Goal: Information Seeking & Learning: Learn about a topic

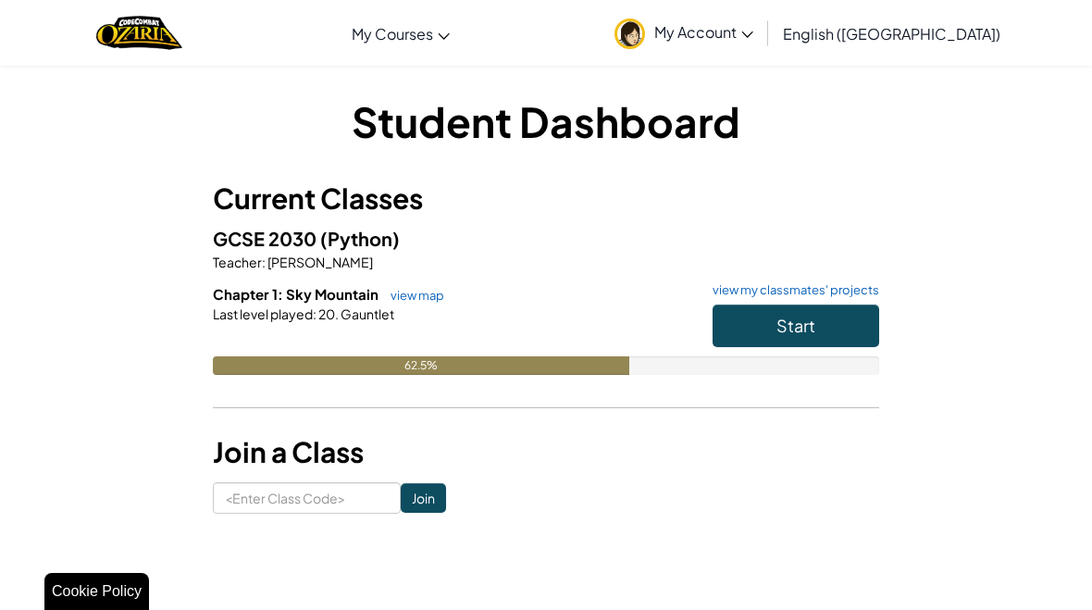
click at [821, 341] on button "Start" at bounding box center [795, 325] width 167 height 43
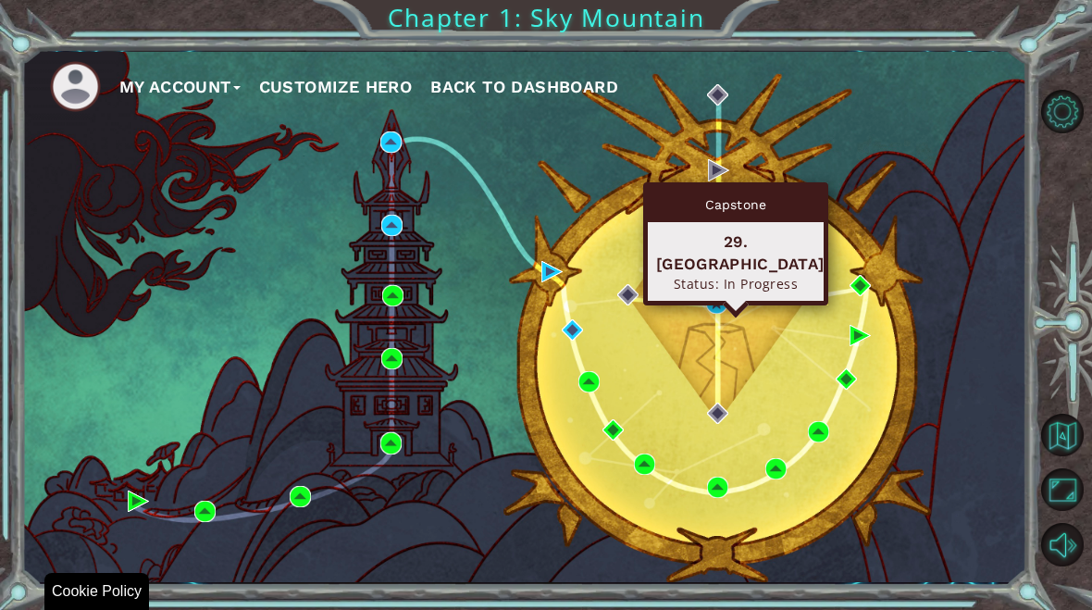
click at [851, 107] on ul "My Account Customize Hero Back to Dashboard" at bounding box center [538, 86] width 977 height 51
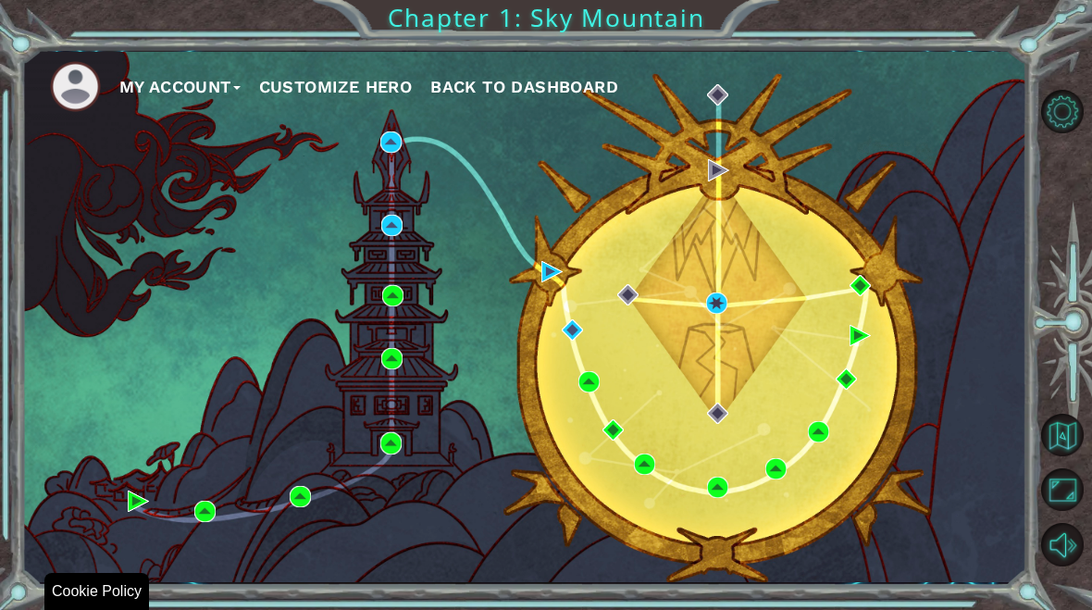
click at [871, 182] on div "My Account Customize Hero Back to Dashboard" at bounding box center [524, 317] width 1005 height 530
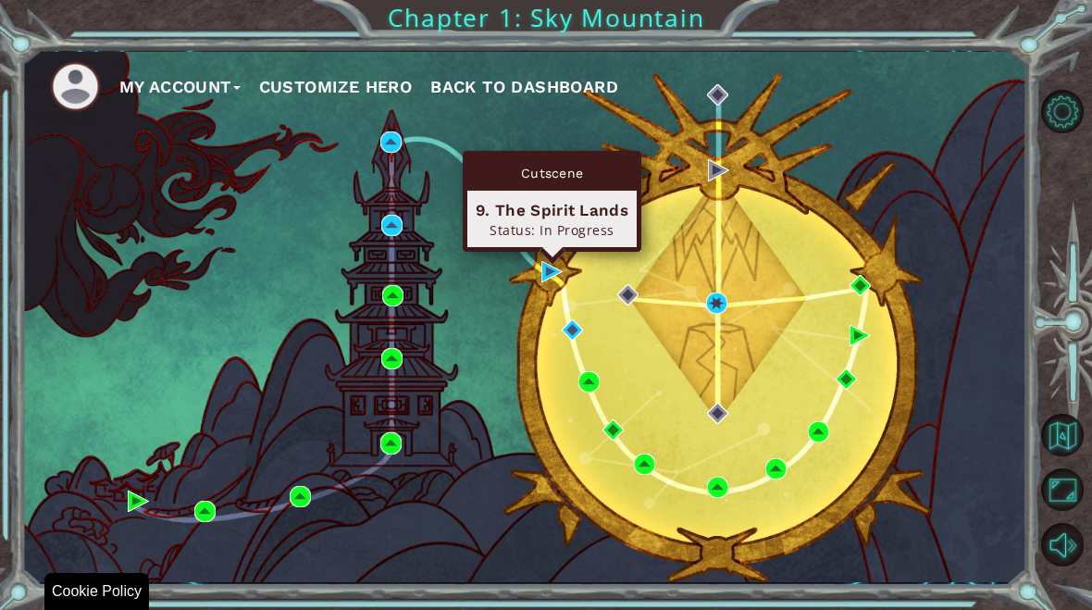
click at [804, 236] on div "My Account Customize Hero Back to Dashboard" at bounding box center [524, 317] width 1005 height 530
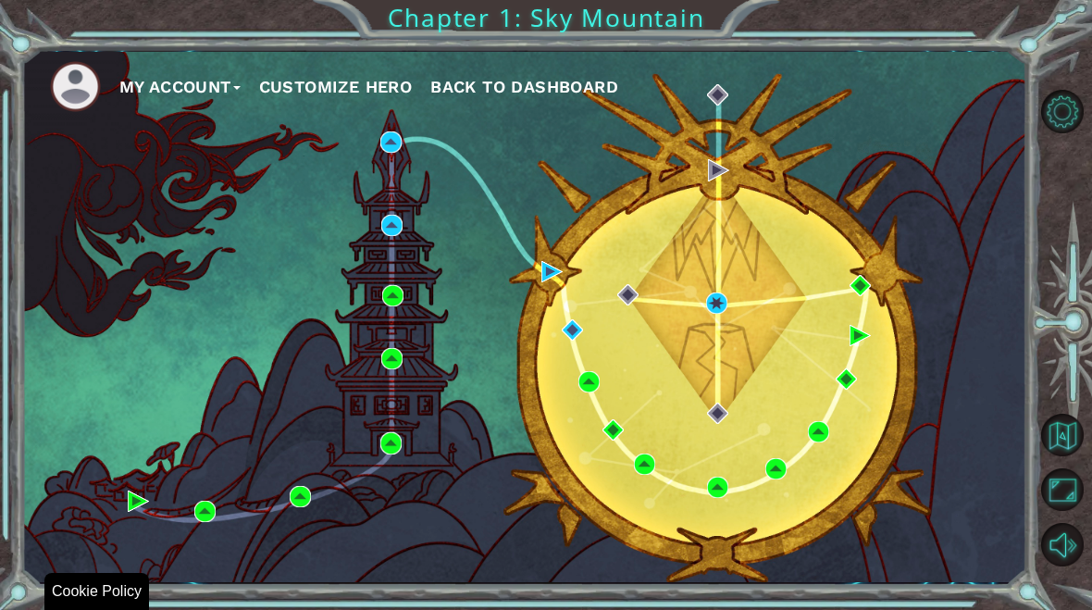
click at [868, 389] on div "My Account Customize Hero Back to Dashboard" at bounding box center [524, 317] width 1005 height 530
click at [939, 350] on div "My Account Customize Hero Back to Dashboard" at bounding box center [524, 317] width 1005 height 530
click at [708, 312] on img at bounding box center [716, 302] width 21 height 21
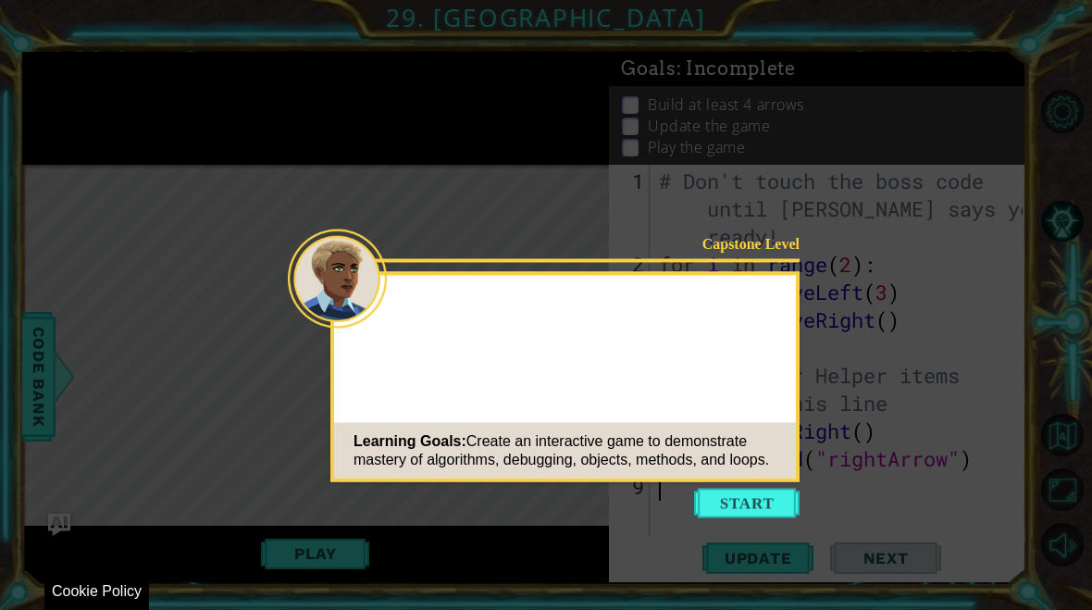
click at [774, 502] on button "Start" at bounding box center [746, 503] width 105 height 30
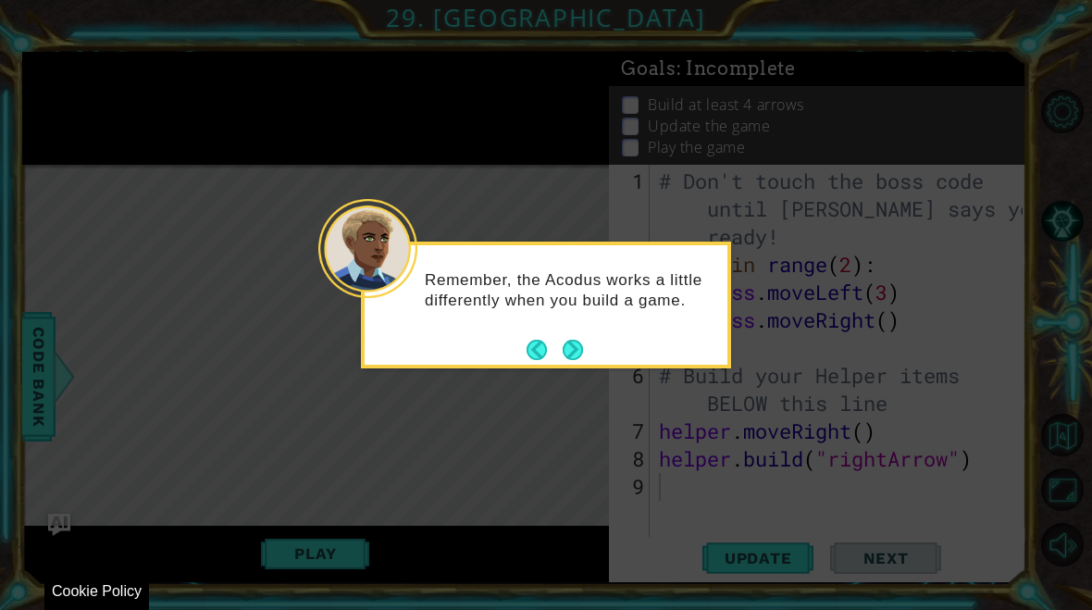
click at [581, 356] on button "Next" at bounding box center [572, 350] width 20 height 20
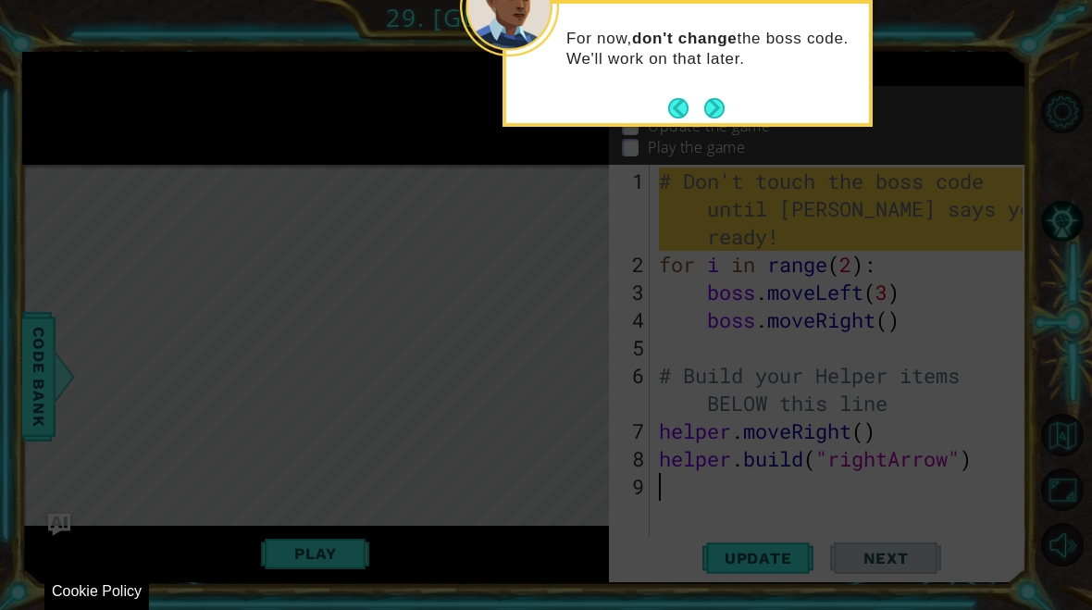
click at [713, 116] on button "Next" at bounding box center [714, 108] width 20 height 20
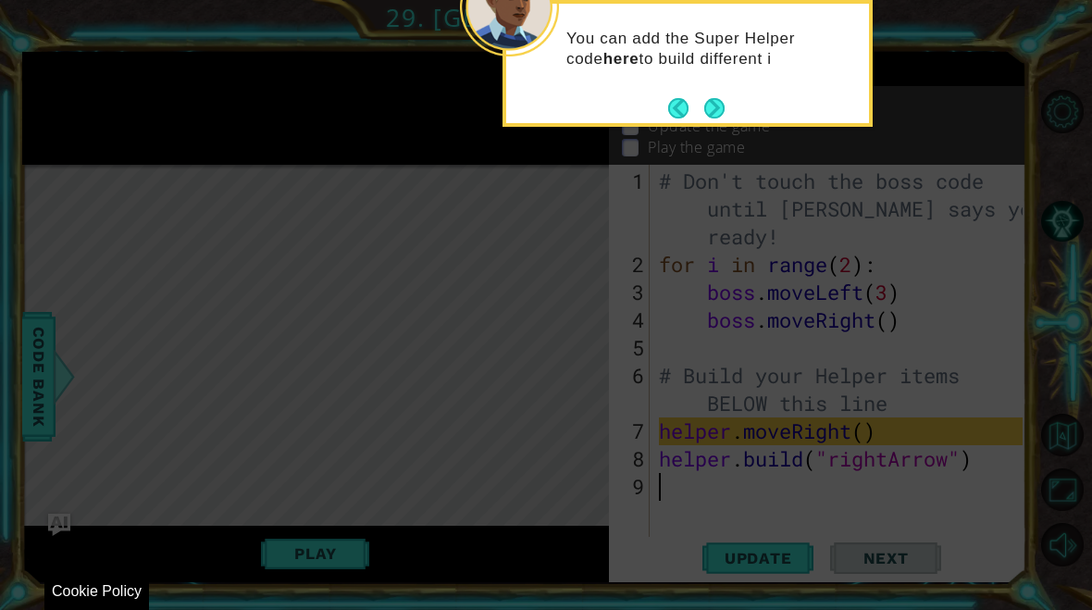
click at [725, 123] on div "You can add the Super Helper code here to build different i" at bounding box center [687, 63] width 370 height 127
click at [723, 104] on button "Next" at bounding box center [714, 107] width 21 height 21
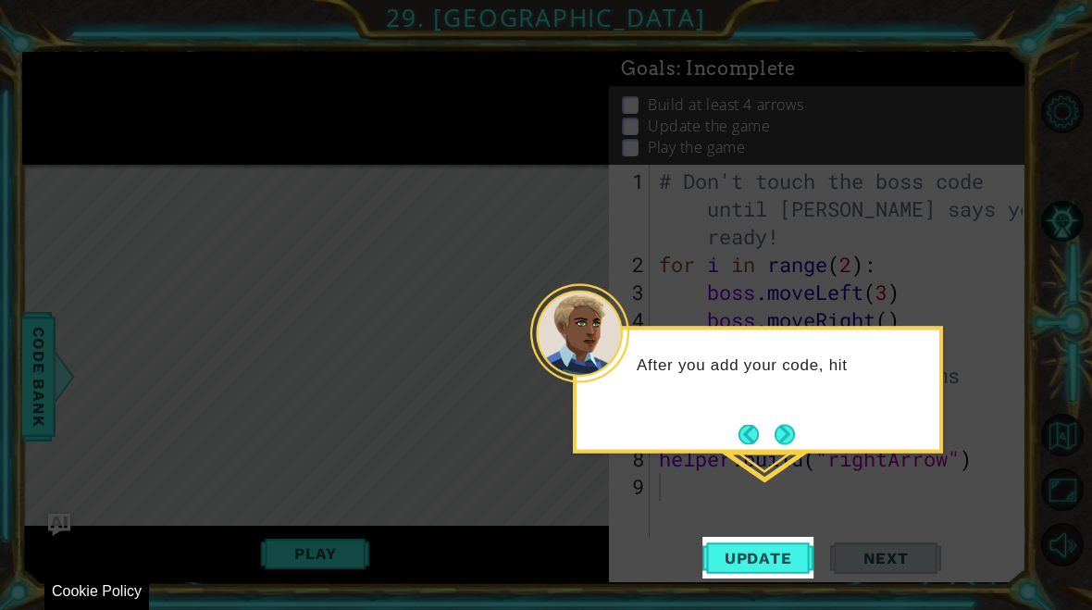
click at [940, 420] on div "After you add your code, hit" at bounding box center [758, 390] width 370 height 127
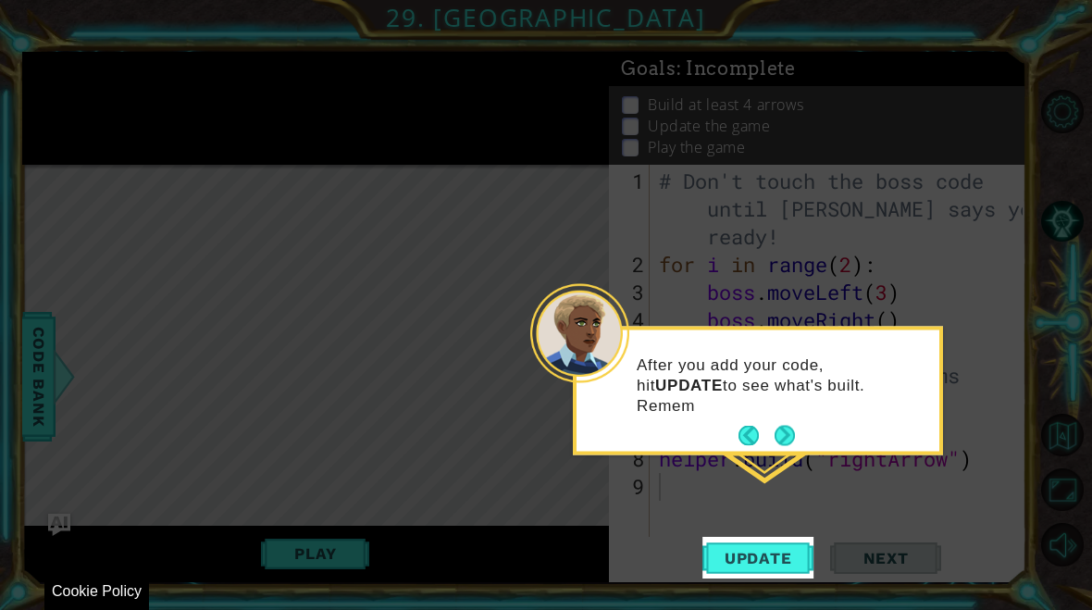
click at [771, 546] on button "Update" at bounding box center [757, 558] width 111 height 42
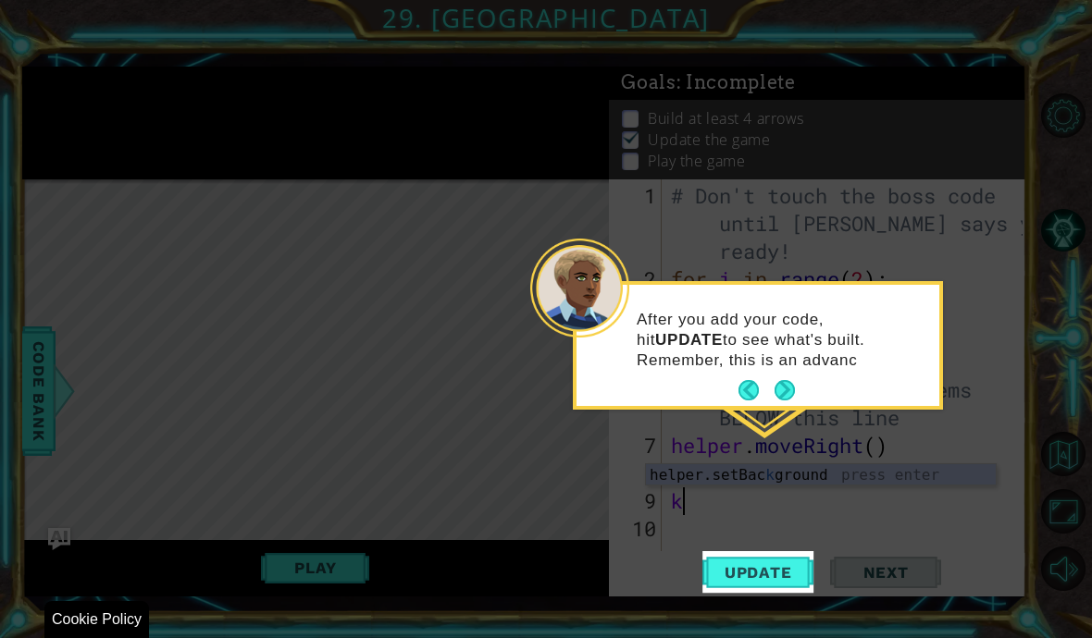
scroll to position [32, 45]
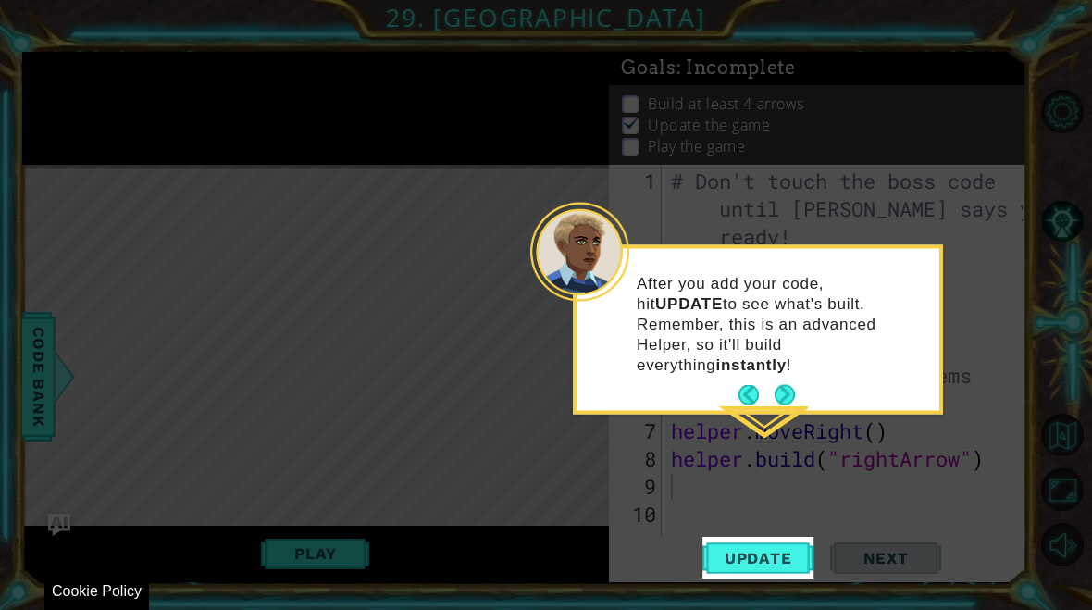
click at [791, 405] on icon at bounding box center [546, 305] width 1092 height 610
click at [773, 549] on span "Update" at bounding box center [758, 558] width 105 height 19
click at [801, 369] on div "After you add your code, hit UPDATE to see what's built. Remember, this is an a…" at bounding box center [757, 332] width 363 height 155
click at [790, 385] on button "Next" at bounding box center [784, 395] width 20 height 20
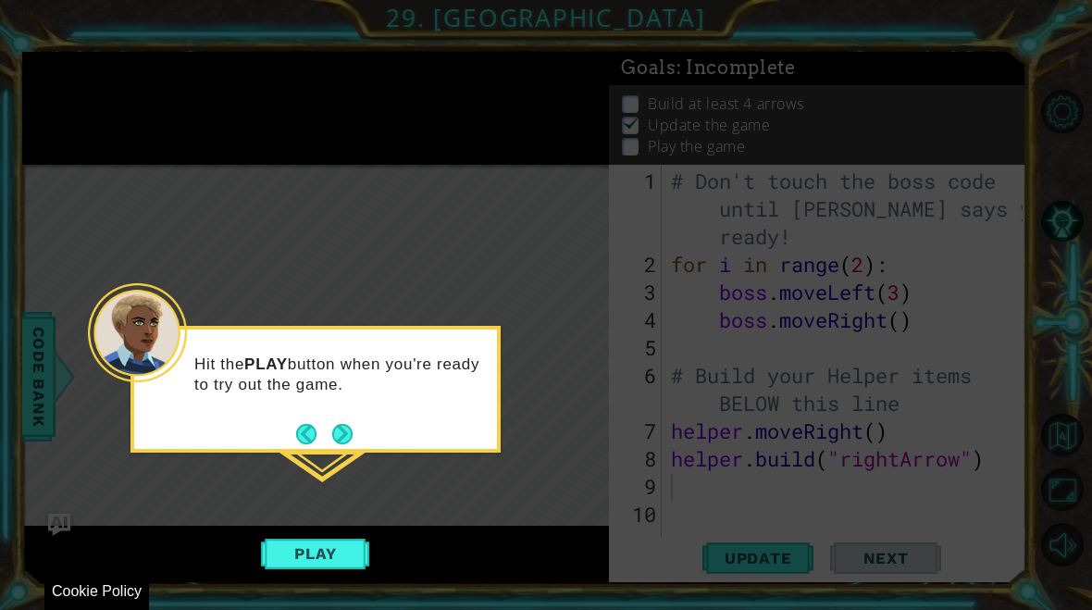
click at [347, 427] on button "Next" at bounding box center [342, 434] width 24 height 24
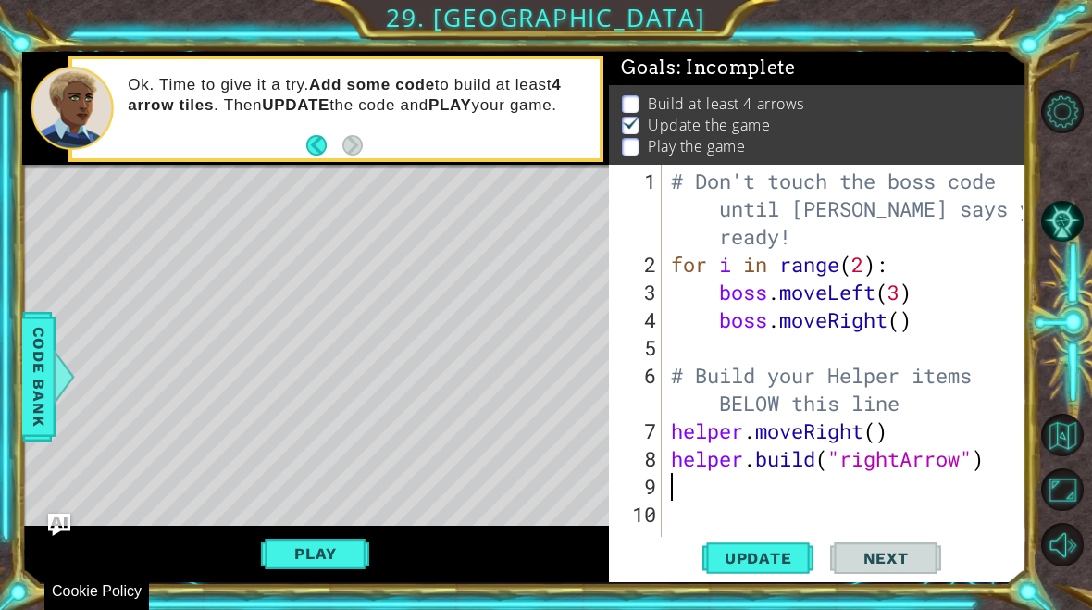
click at [328, 562] on button "Play" at bounding box center [315, 553] width 108 height 35
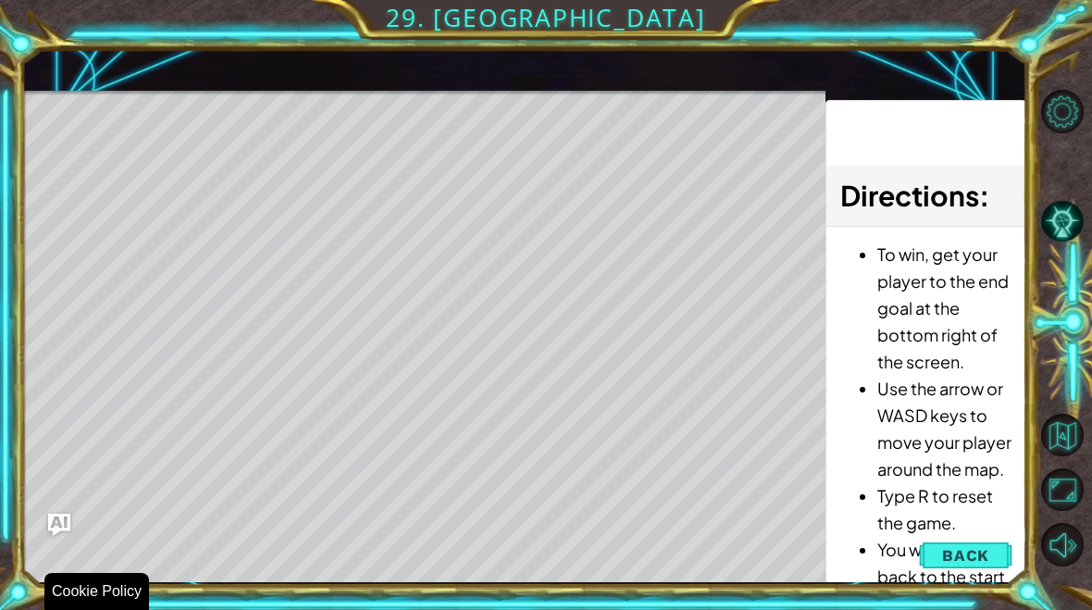
click at [968, 547] on span "Back" at bounding box center [965, 555] width 47 height 19
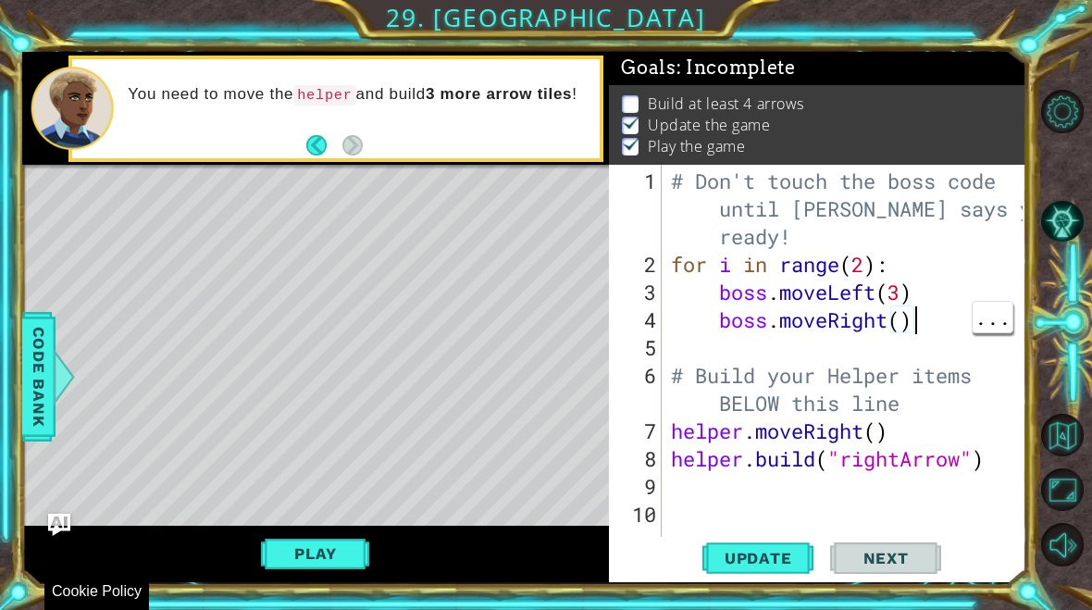
click at [793, 496] on div "# Don't touch the boss code until [PERSON_NAME] says you're ready! for i in ran…" at bounding box center [849, 417] width 365 height 500
click at [299, 568] on button "Play" at bounding box center [315, 553] width 108 height 35
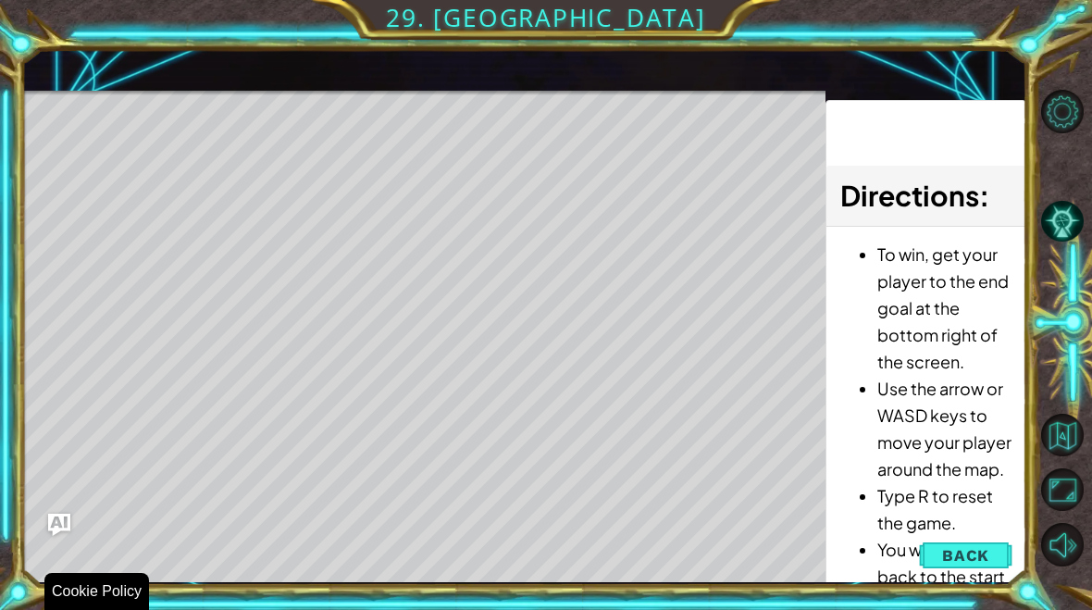
click at [958, 558] on span "Back" at bounding box center [965, 555] width 47 height 19
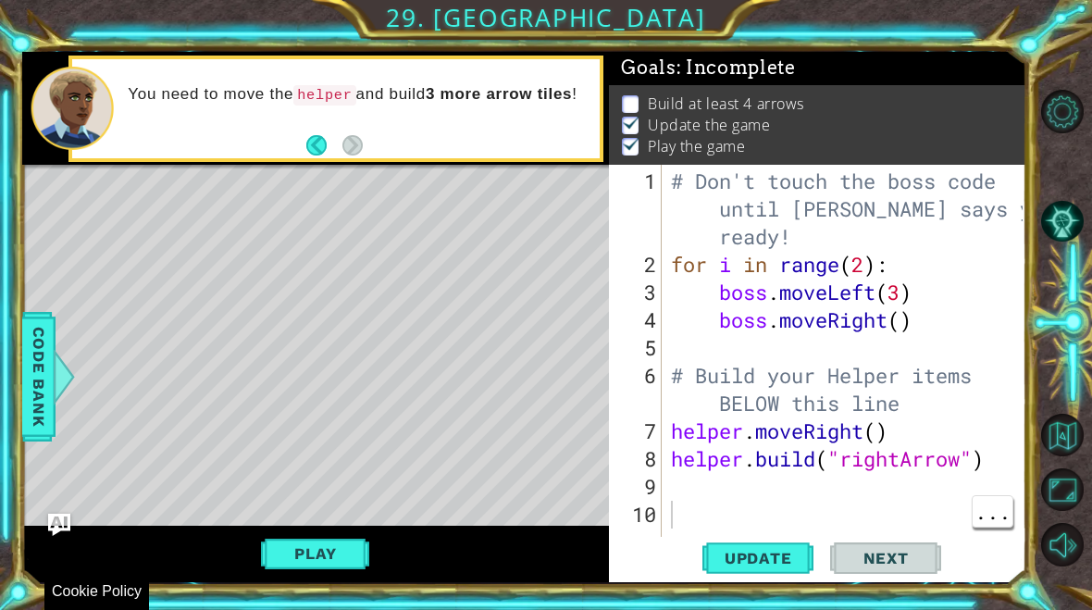
click at [810, 502] on div "# Don't touch the boss code until [PERSON_NAME] says you're ready! for i in ran…" at bounding box center [849, 417] width 365 height 500
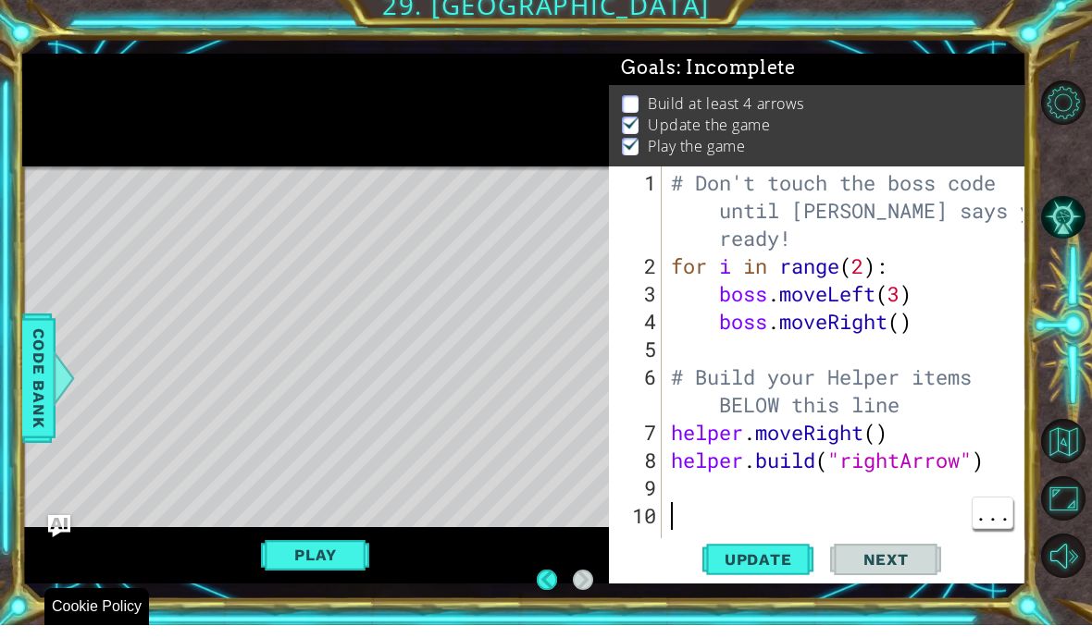
scroll to position [3, 0]
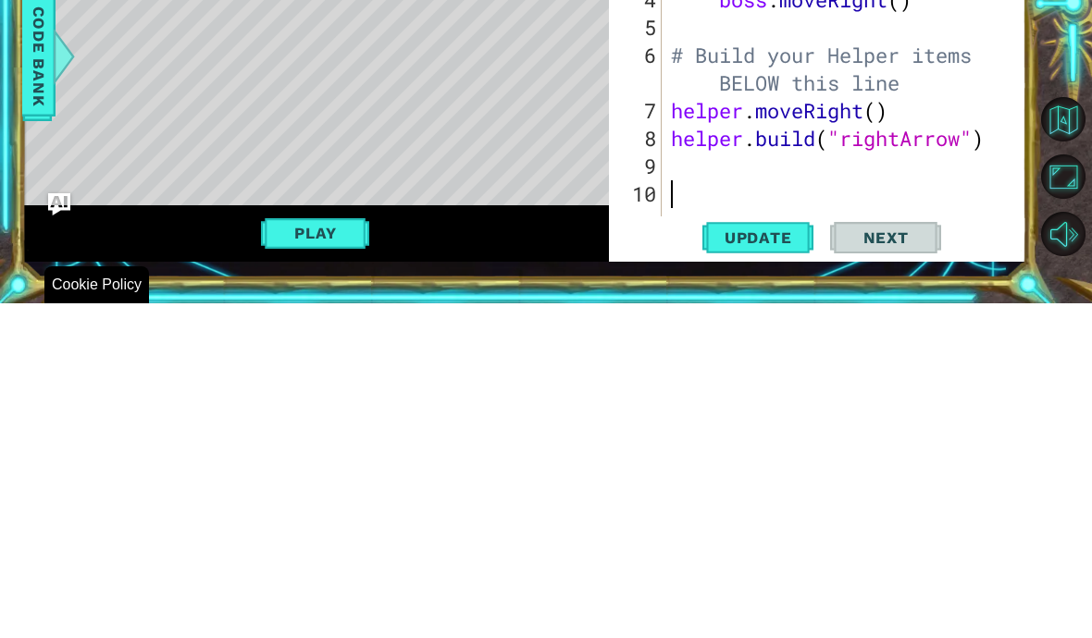
click at [711, 182] on div "# Don't touch the boss code until [PERSON_NAME] says you're ready! for i in ran…" at bounding box center [849, 432] width 365 height 500
click at [825, 182] on div "# Don't touch the boss code until [PERSON_NAME] says you're ready! for i in ran…" at bounding box center [849, 432] width 365 height 500
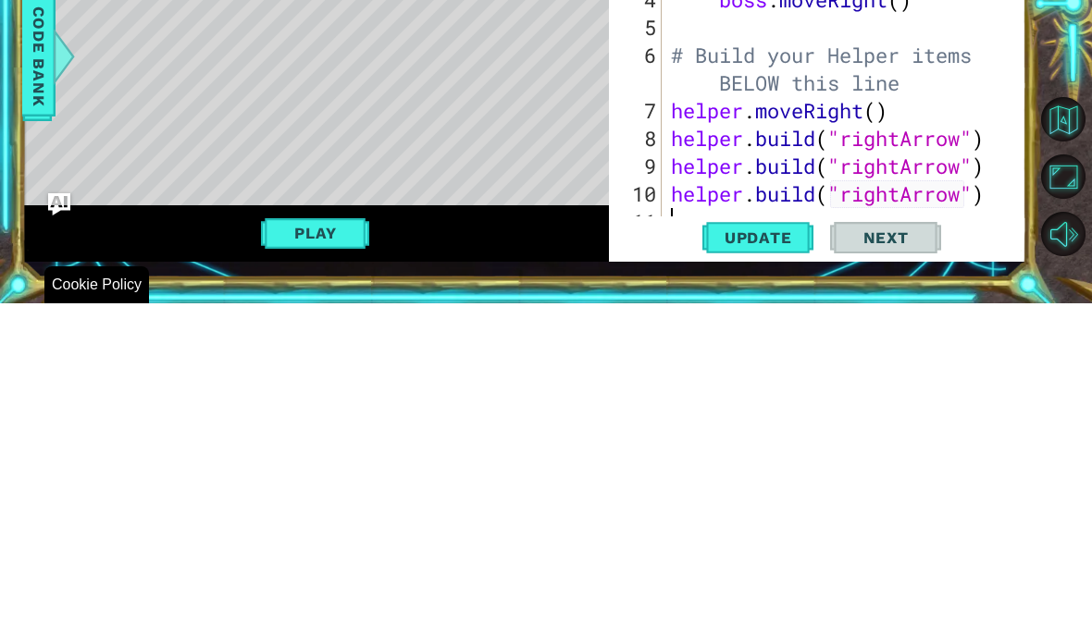
scroll to position [56, 0]
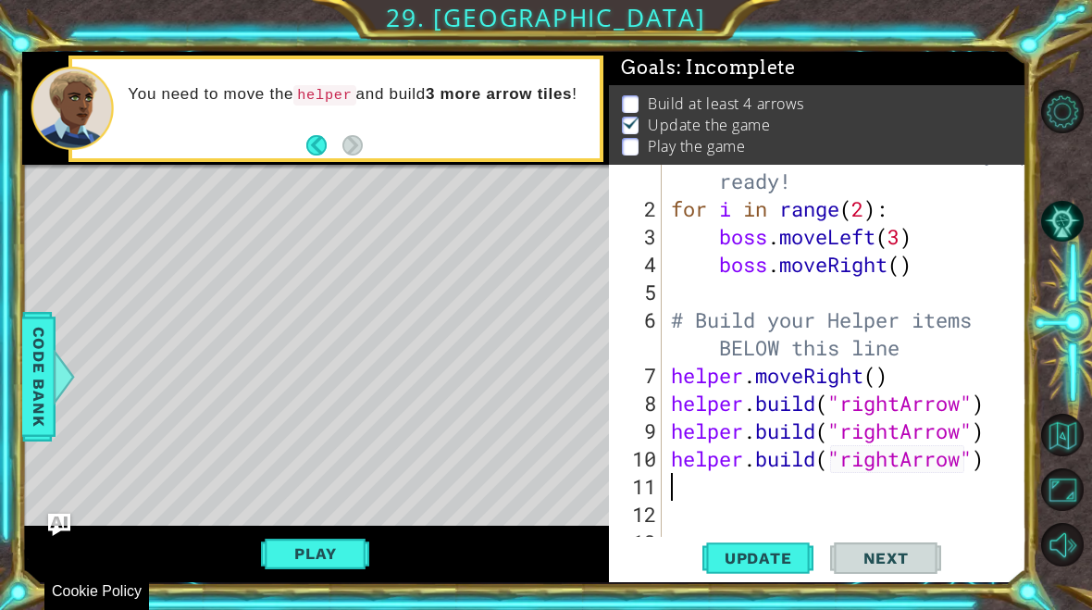
click at [770, 566] on span "Update" at bounding box center [758, 558] width 105 height 19
click at [318, 550] on button "Play" at bounding box center [315, 553] width 108 height 35
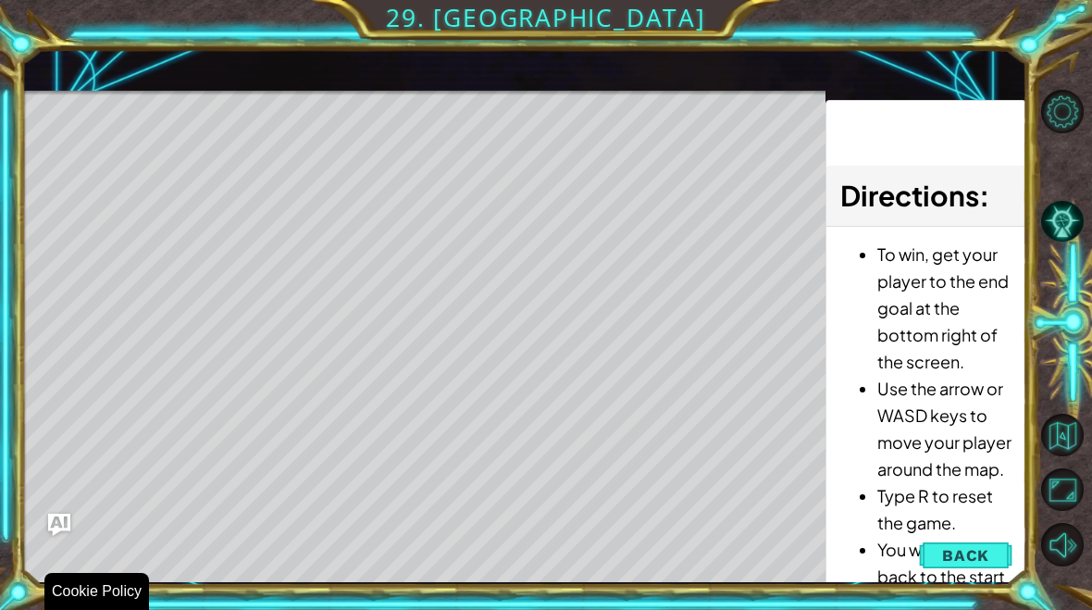
click at [956, 548] on span "Back" at bounding box center [965, 555] width 47 height 19
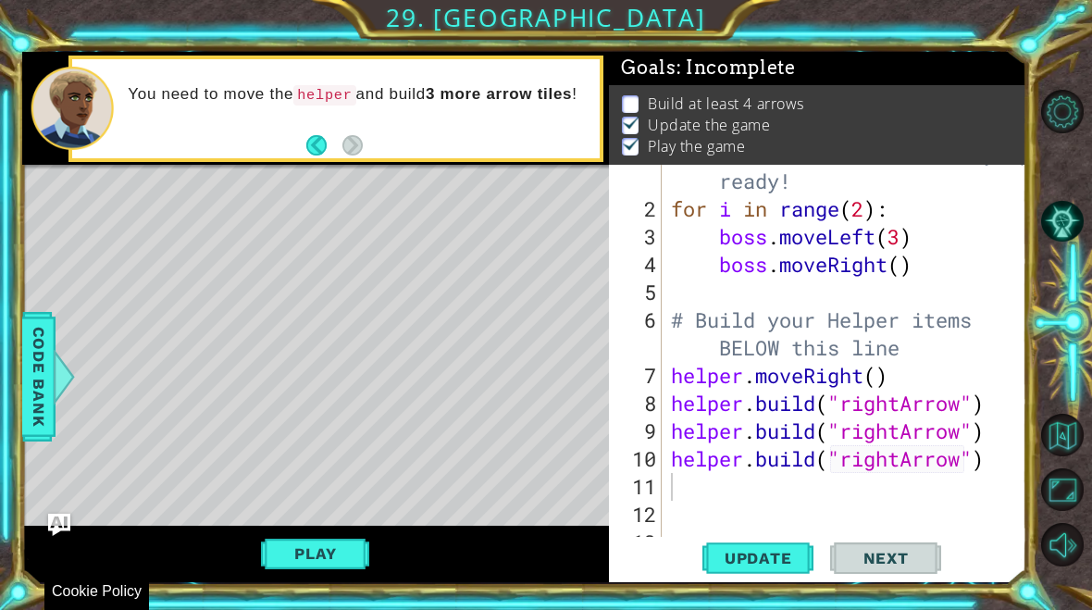
click at [292, 538] on button "Play" at bounding box center [315, 553] width 108 height 35
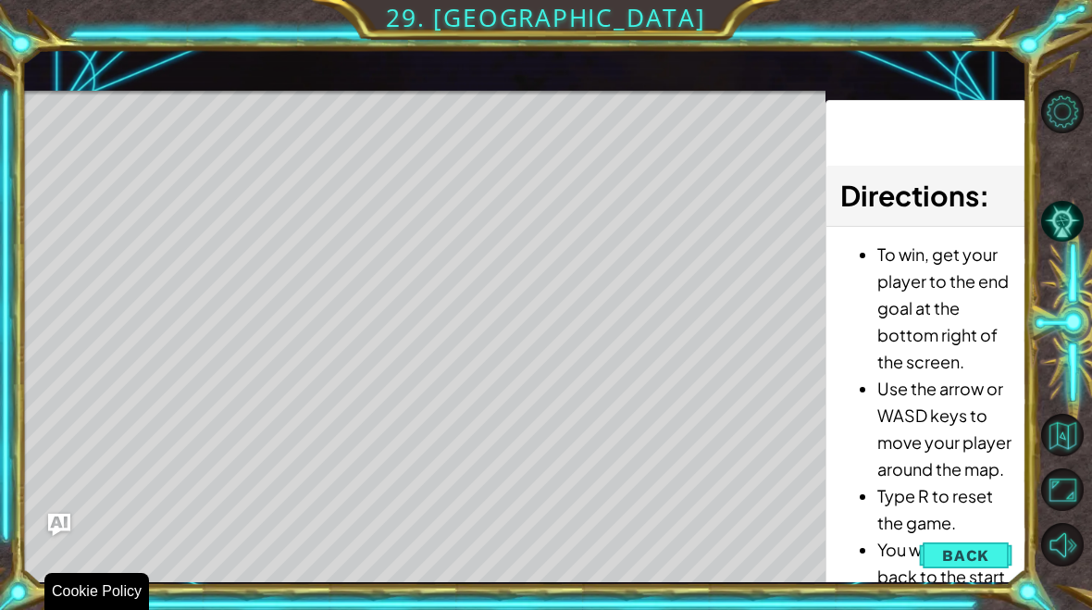
click at [970, 553] on span "Back" at bounding box center [965, 555] width 47 height 19
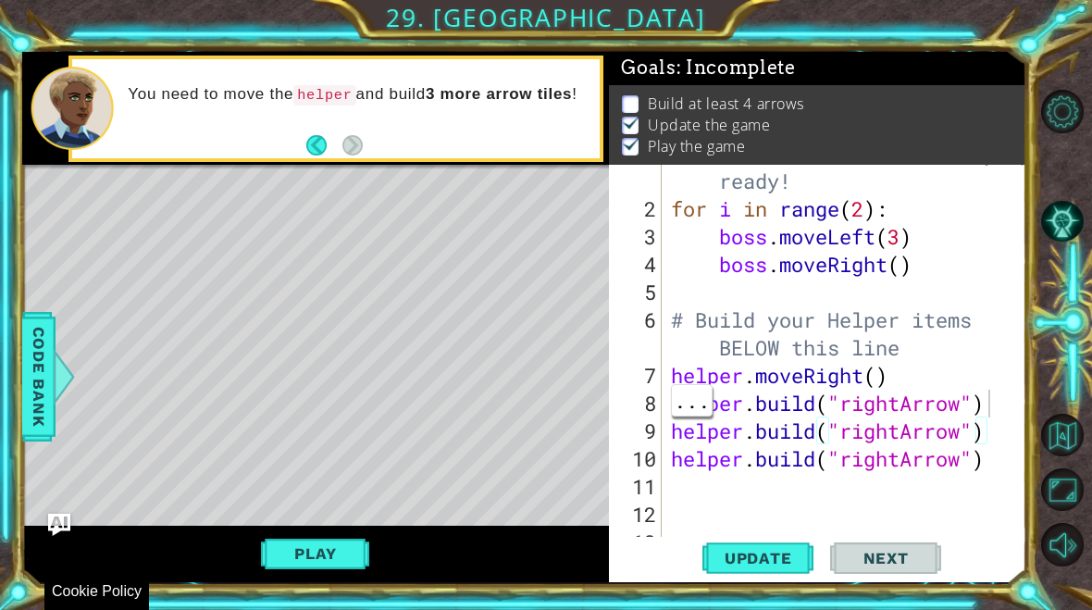
click at [997, 397] on div "# Don't touch the boss code until [PERSON_NAME] says you're ready! for i in ran…" at bounding box center [849, 362] width 365 height 500
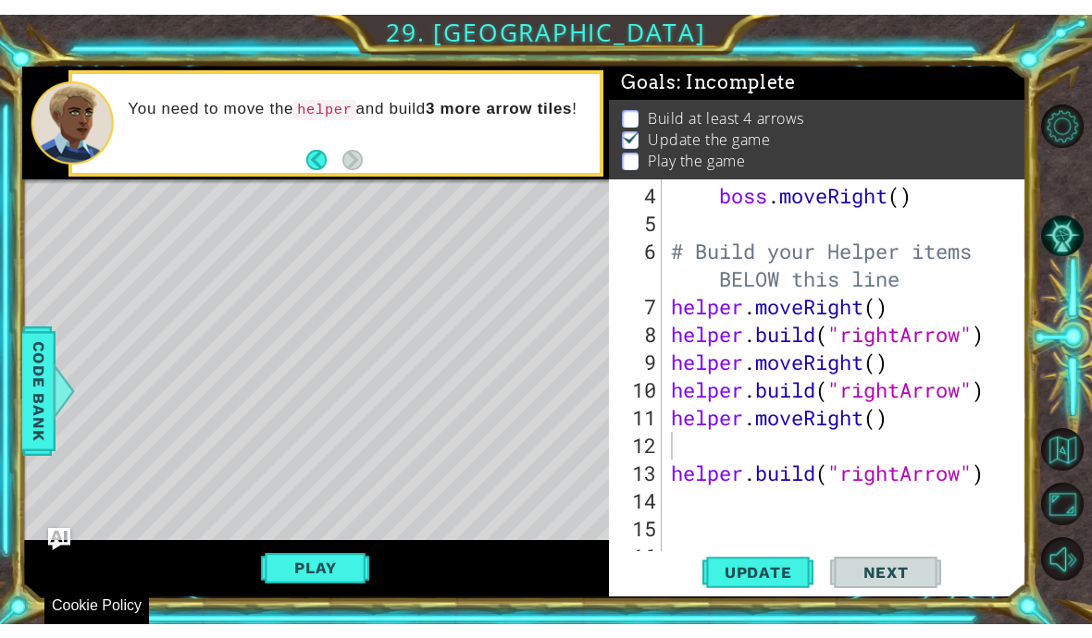
scroll to position [139, 0]
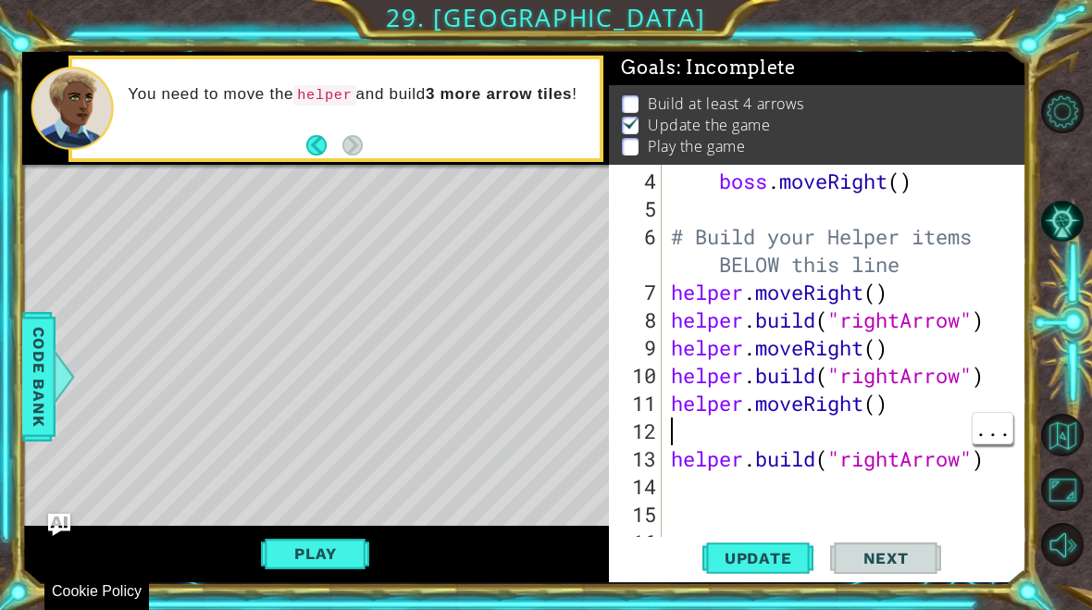
click at [756, 440] on div "boss . moveRight ( ) # Build your Helper items BELOW this line helper . moveRig…" at bounding box center [849, 389] width 365 height 444
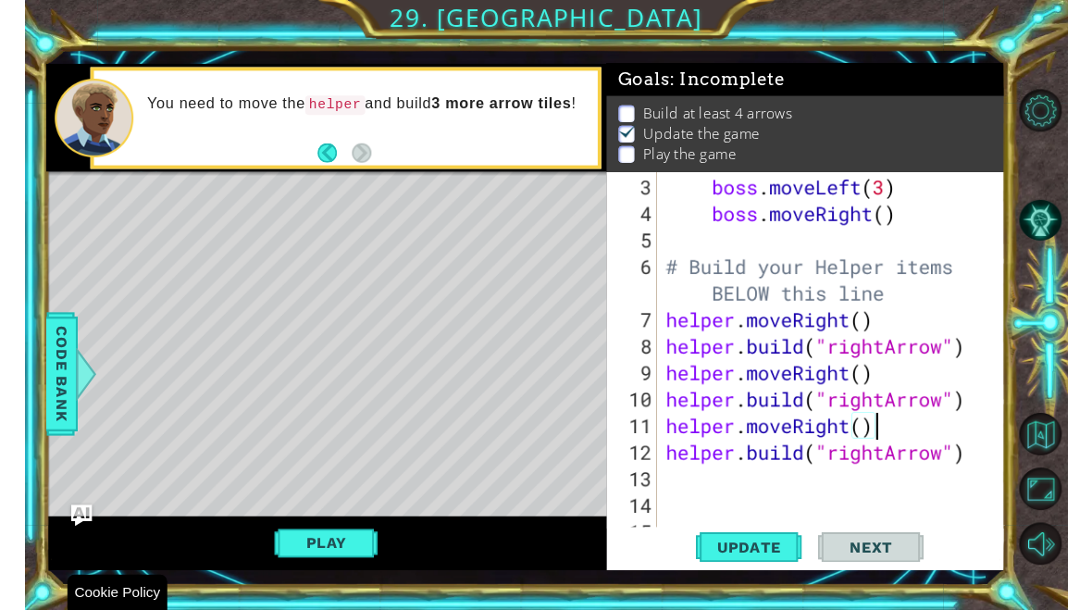
scroll to position [111, 0]
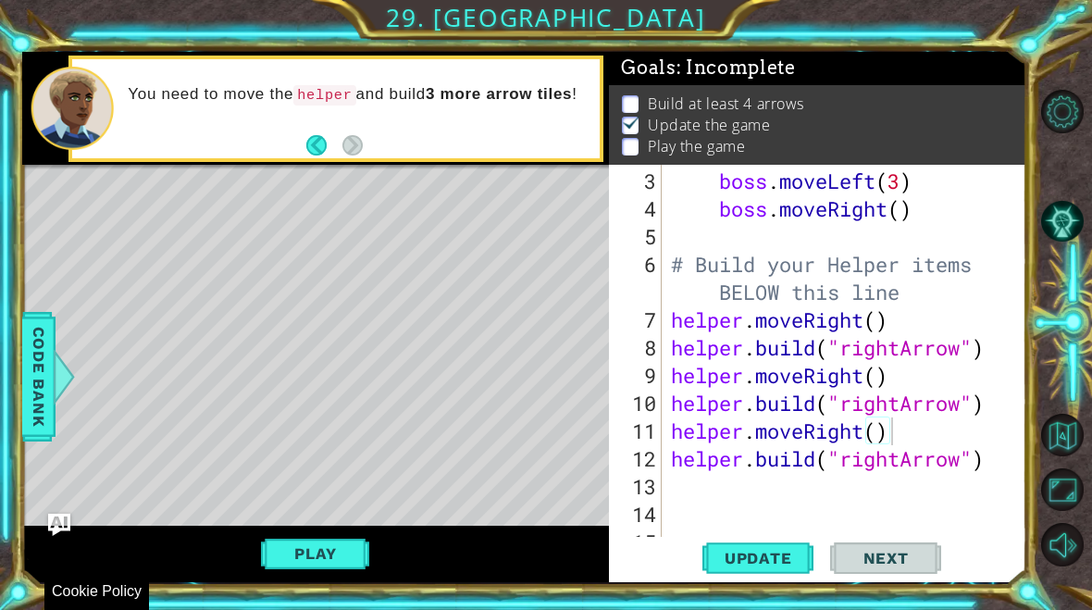
click at [790, 553] on span "Update" at bounding box center [758, 558] width 105 height 19
click at [324, 553] on button "Play" at bounding box center [315, 553] width 108 height 35
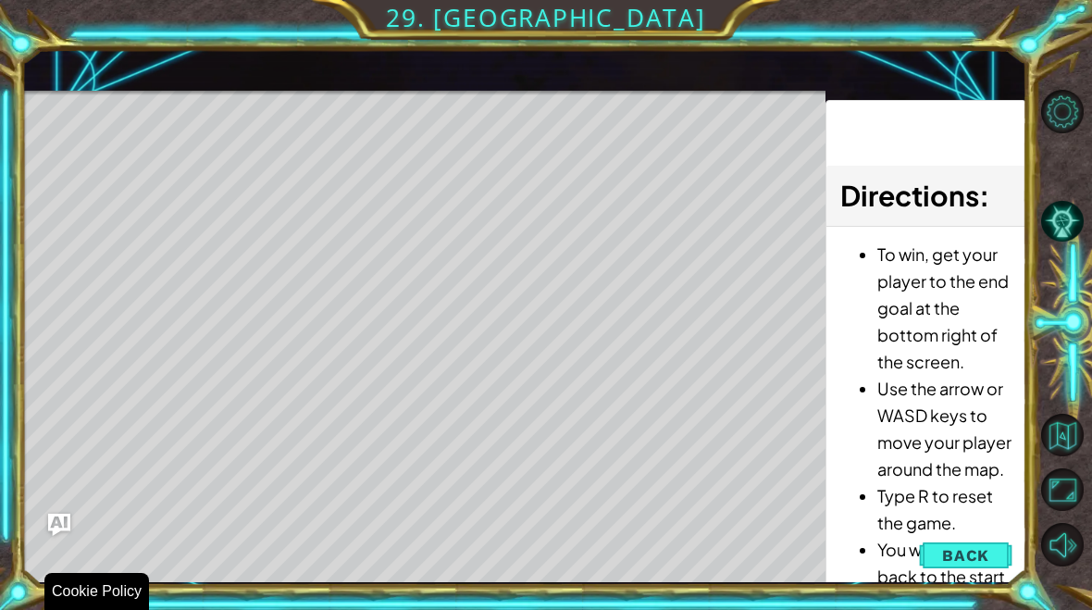
click at [978, 543] on button "Back" at bounding box center [965, 555] width 93 height 37
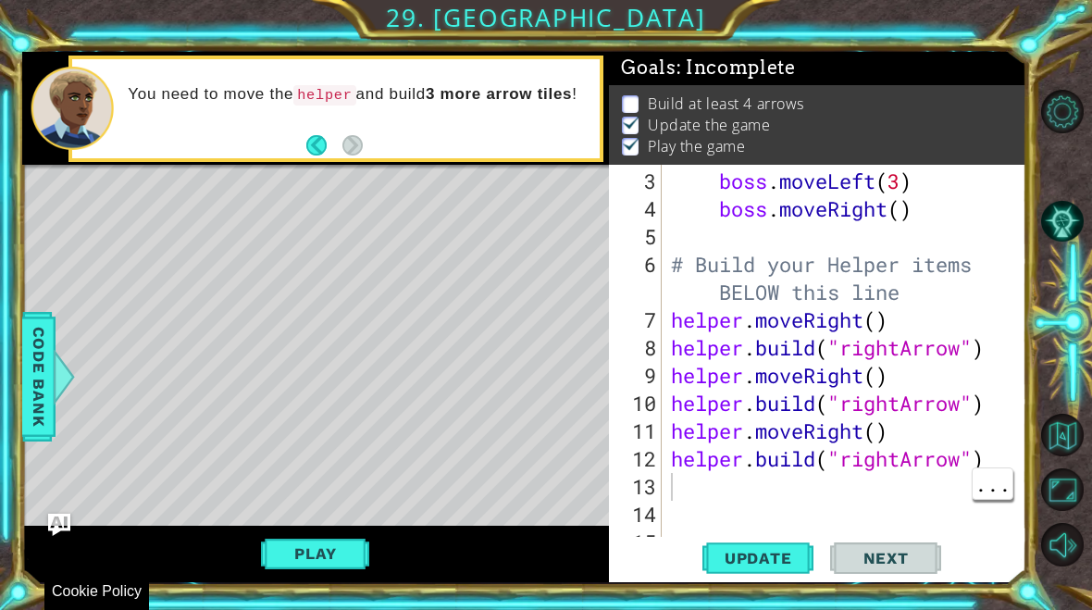
click at [763, 494] on div "boss . moveLeft ( 3 ) boss . moveRight ( ) # Build your Helper items BELOW this…" at bounding box center [849, 389] width 365 height 444
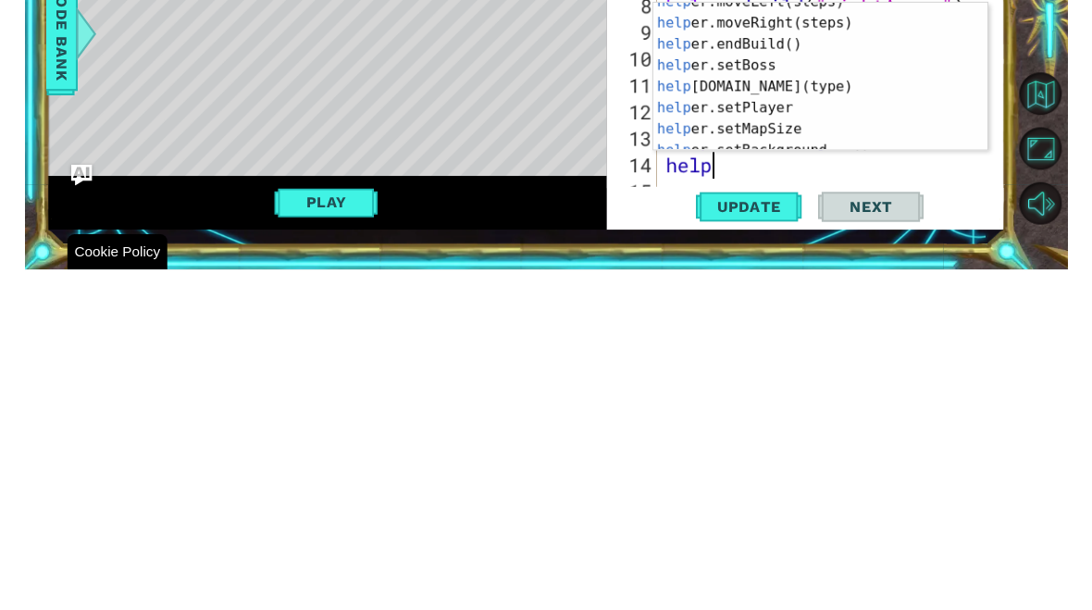
scroll to position [85, 0]
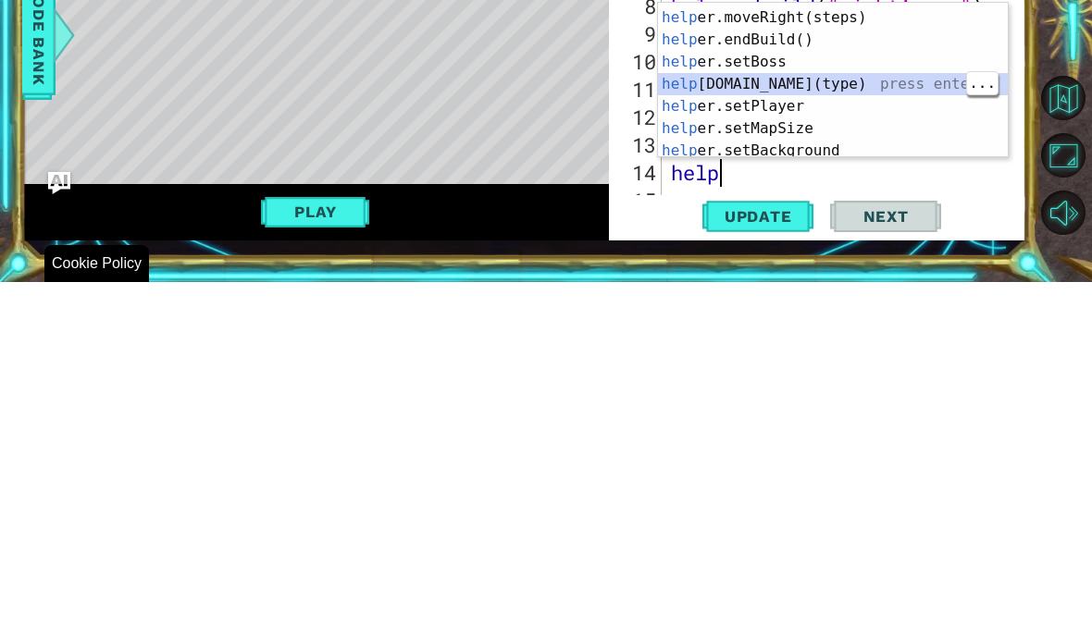
type textarea "abcde fg"
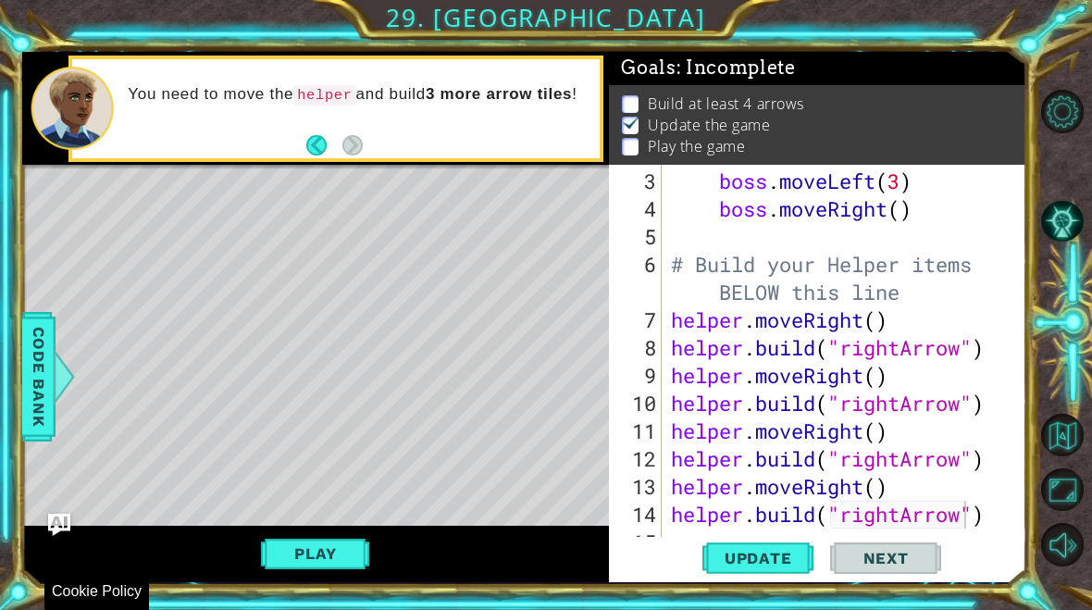
click at [774, 551] on span "Update" at bounding box center [758, 558] width 105 height 19
click at [311, 559] on button "Play" at bounding box center [315, 553] width 108 height 35
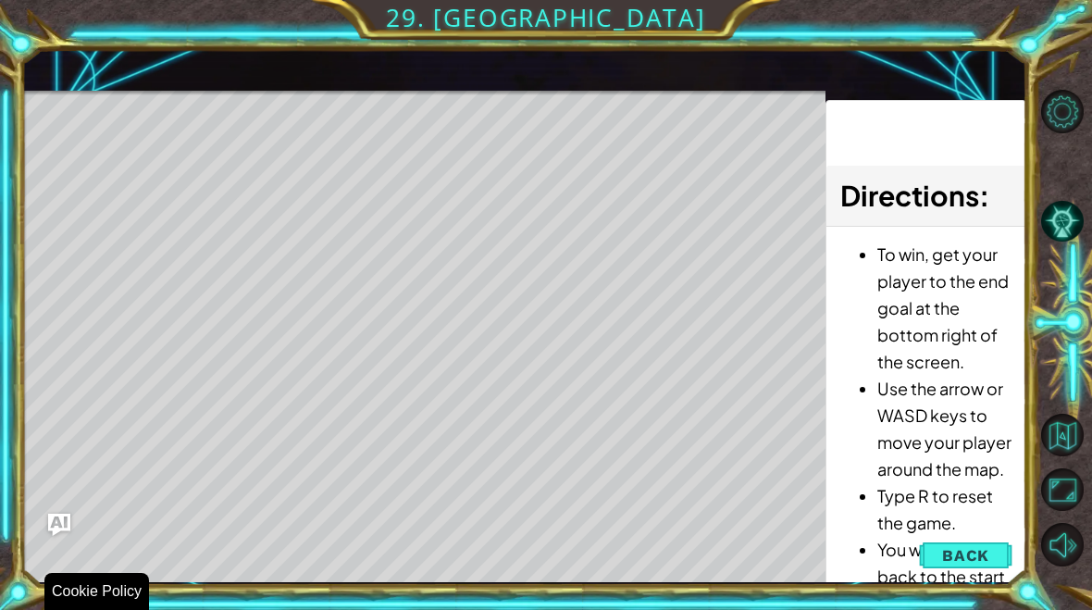
click at [972, 550] on span "Back" at bounding box center [965, 555] width 47 height 19
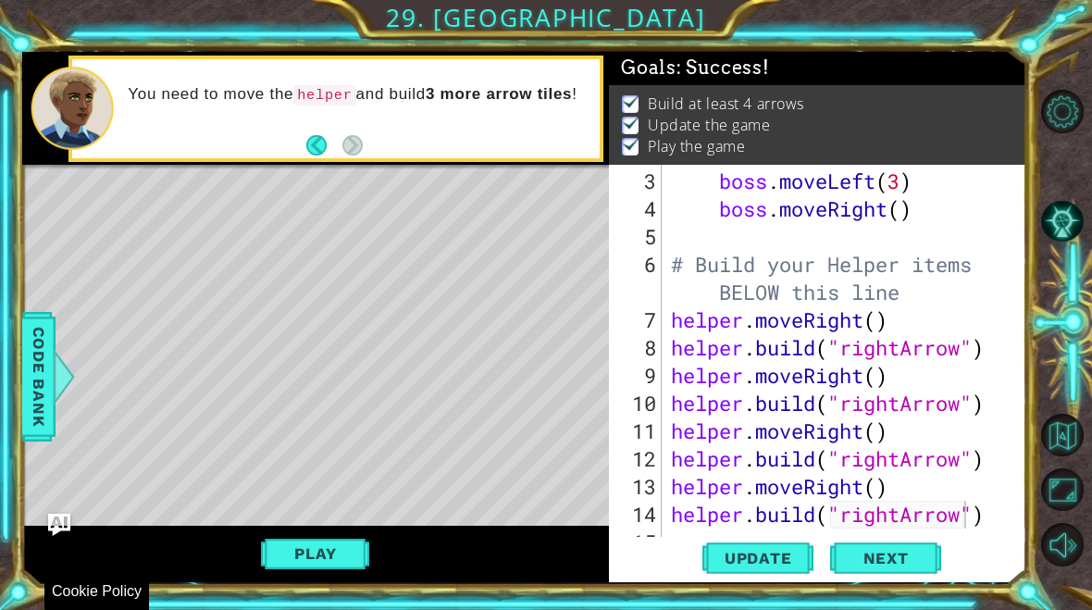
click at [900, 560] on span "Next" at bounding box center [886, 560] width 82 height 19
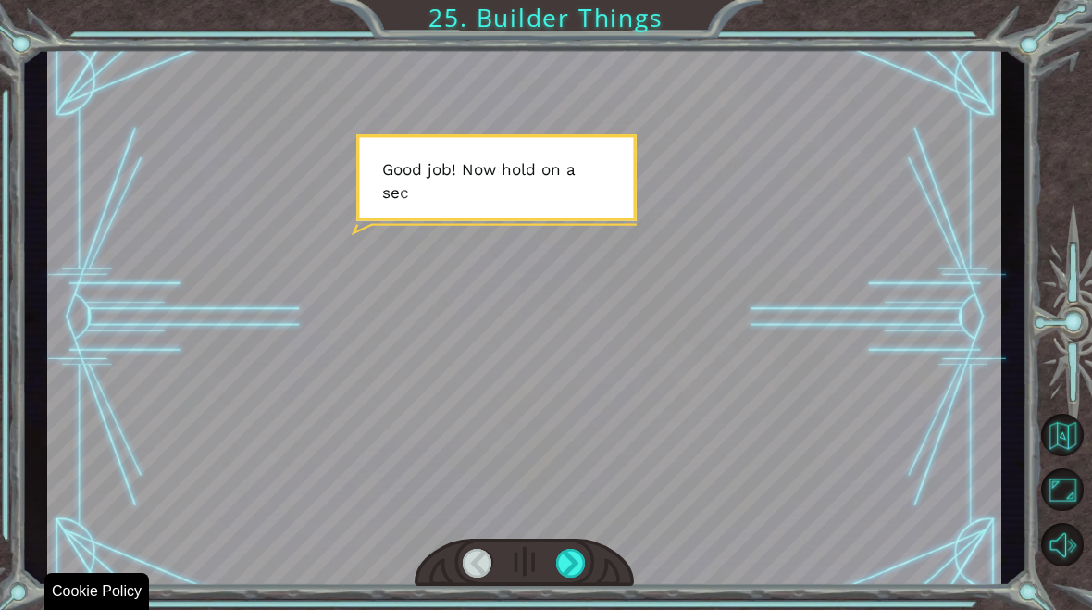
click at [584, 575] on div at bounding box center [571, 563] width 30 height 29
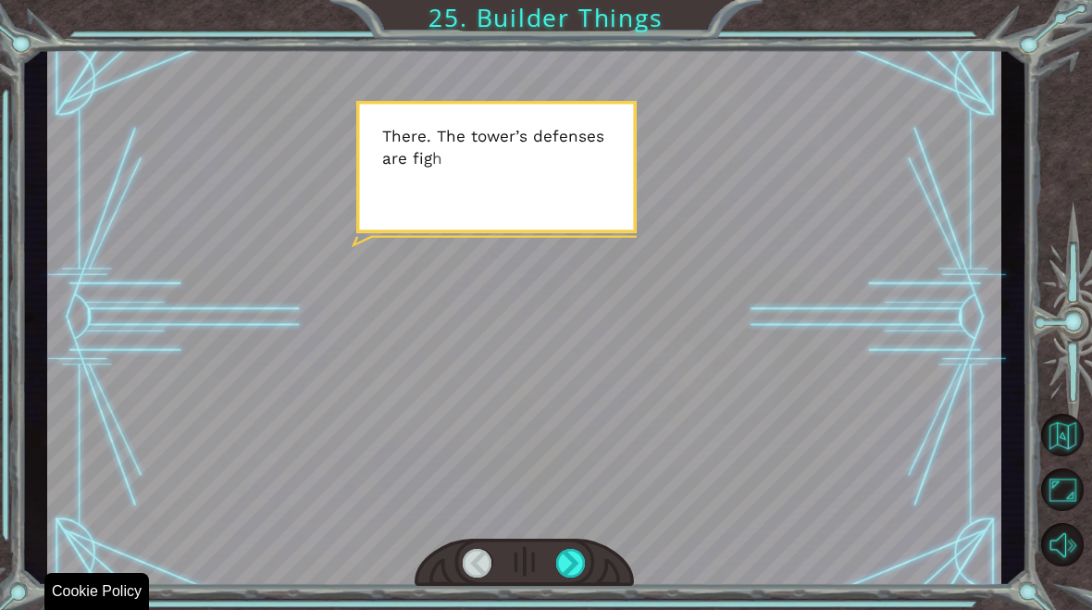
click at [598, 563] on div at bounding box center [523, 562] width 219 height 48
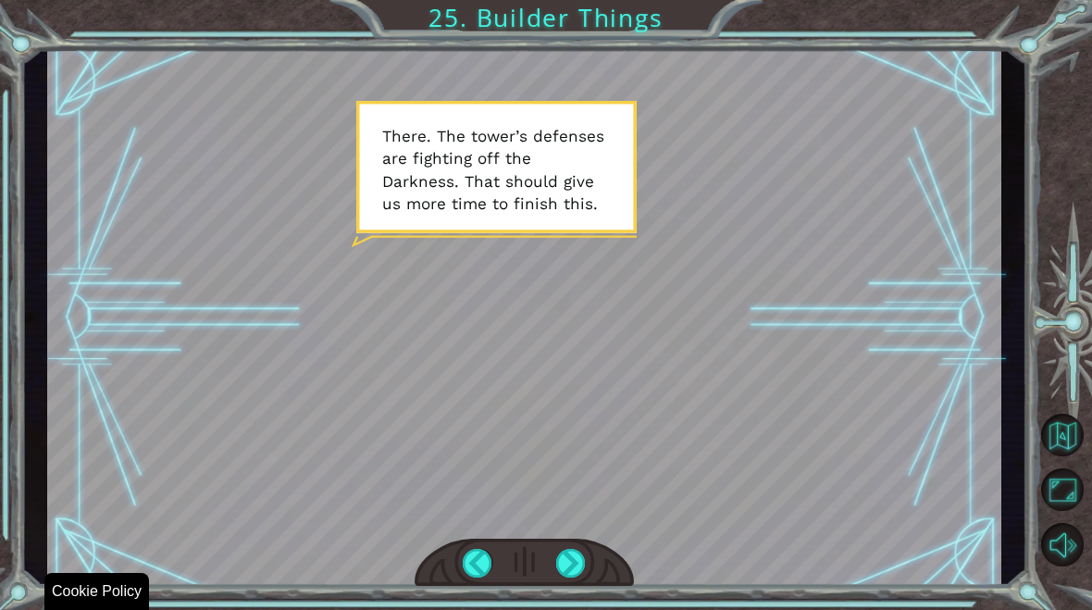
click at [582, 568] on div at bounding box center [571, 563] width 30 height 29
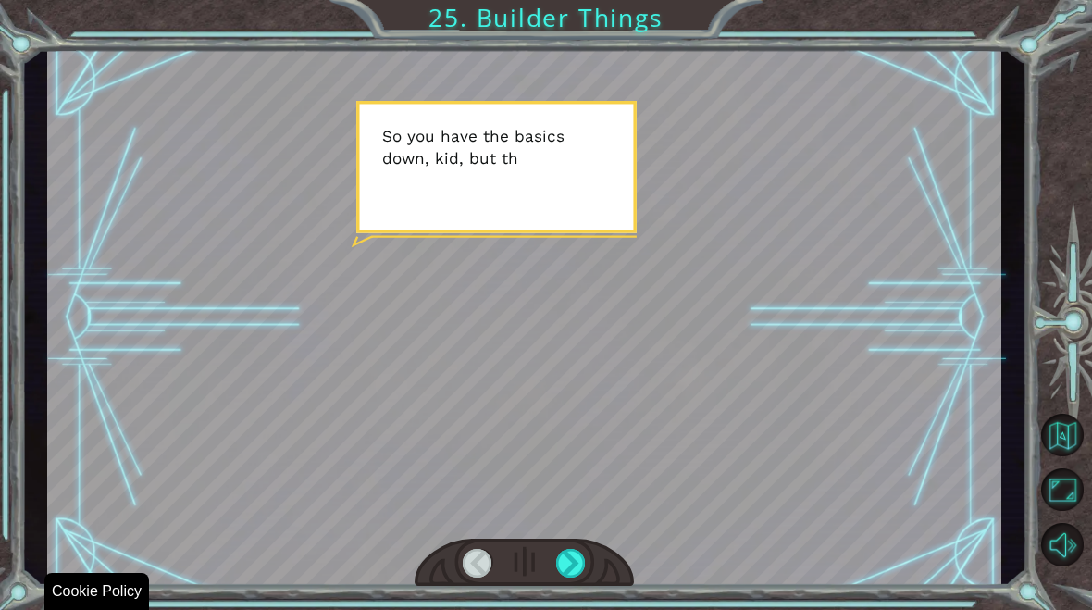
click at [582, 550] on div at bounding box center [571, 563] width 30 height 29
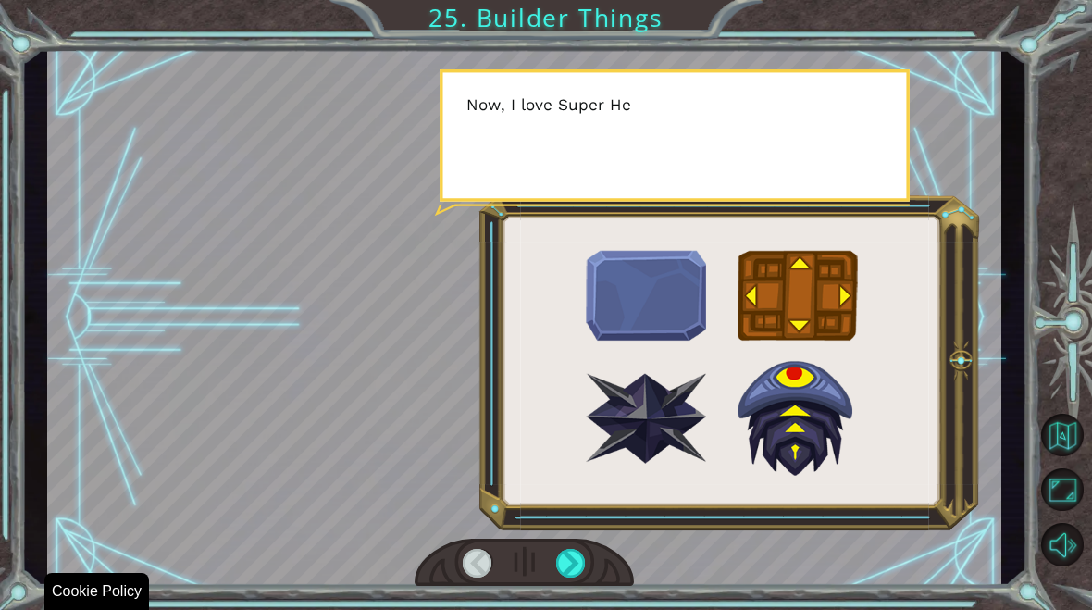
click at [583, 552] on div at bounding box center [571, 563] width 30 height 29
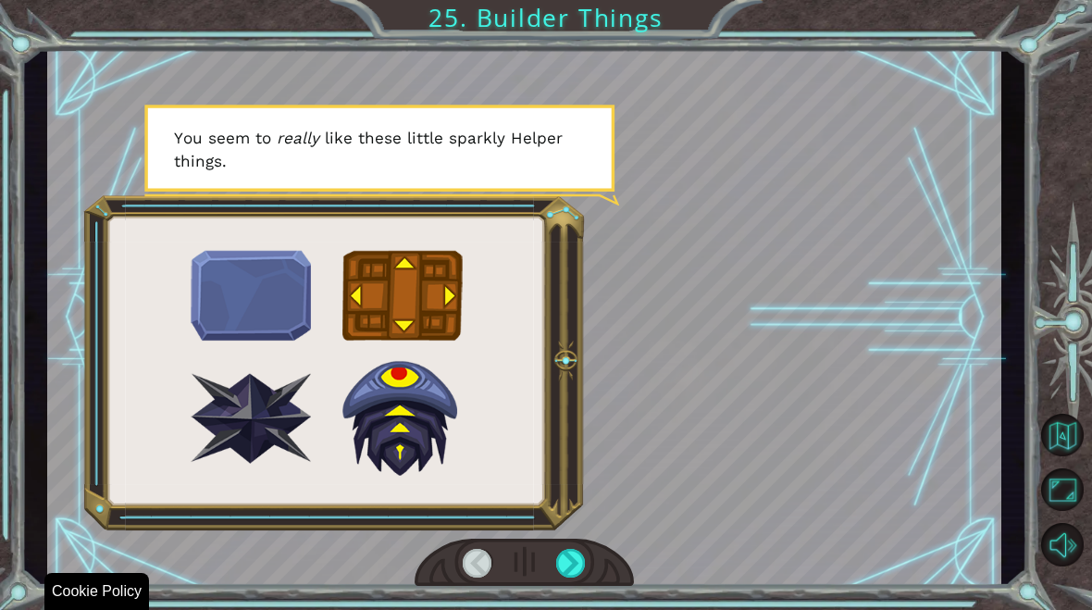
click at [585, 538] on div at bounding box center [524, 317] width 954 height 537
click at [553, 585] on div at bounding box center [523, 562] width 219 height 48
click at [556, 576] on div at bounding box center [571, 563] width 30 height 29
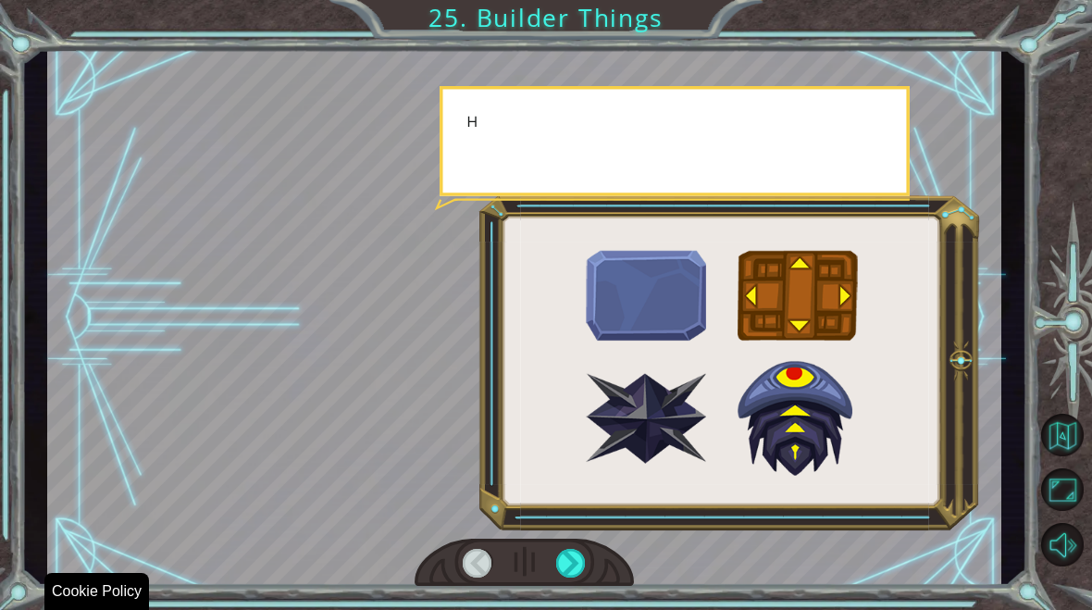
click at [565, 534] on div at bounding box center [524, 317] width 954 height 537
click at [573, 559] on div at bounding box center [571, 563] width 30 height 29
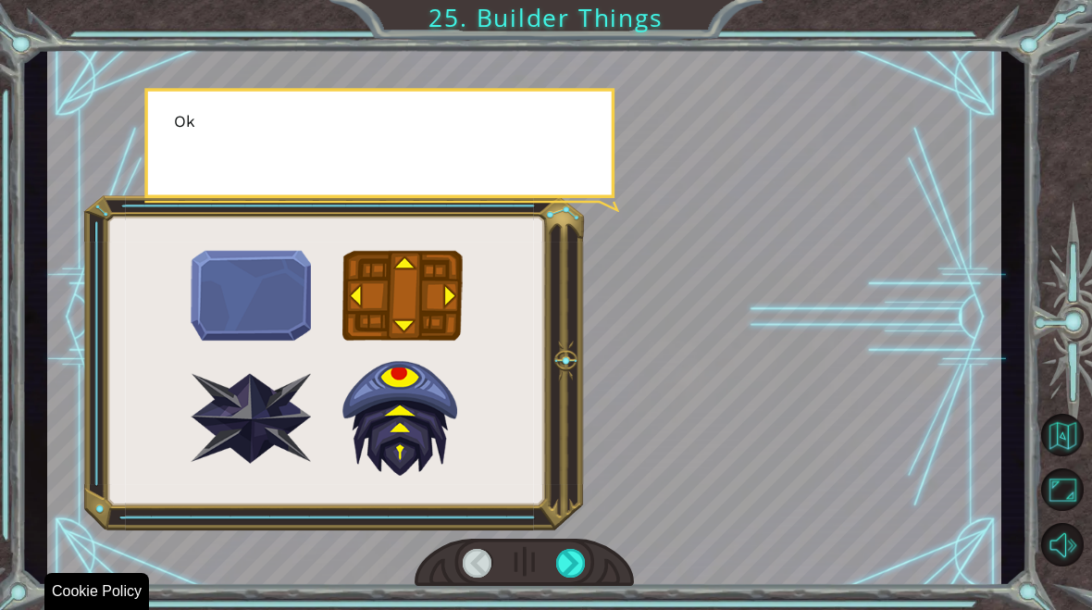
click at [570, 552] on div at bounding box center [571, 563] width 30 height 29
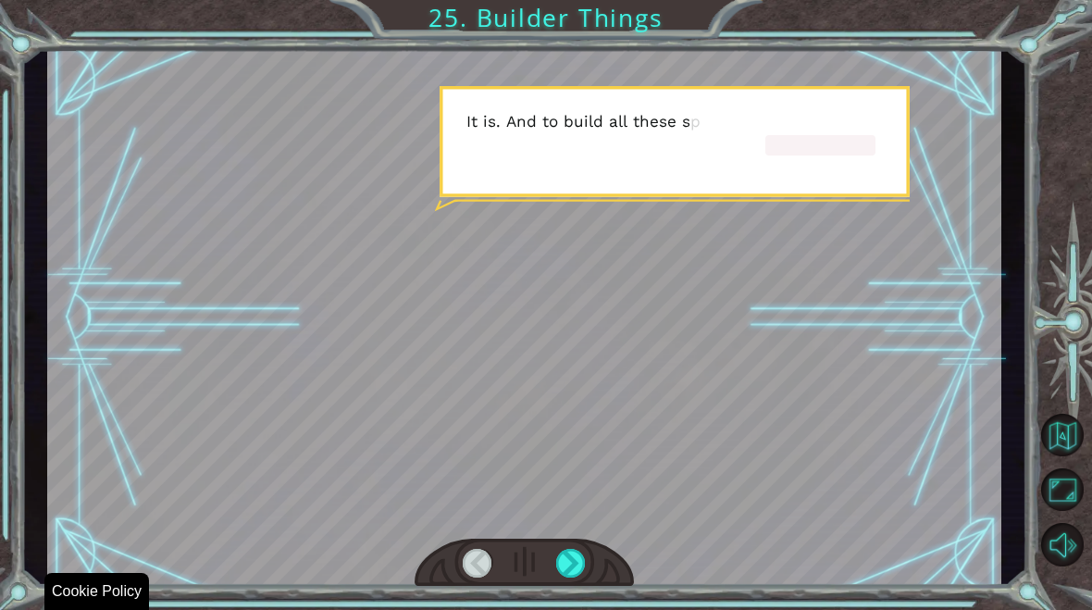
click at [582, 566] on div at bounding box center [571, 563] width 30 height 29
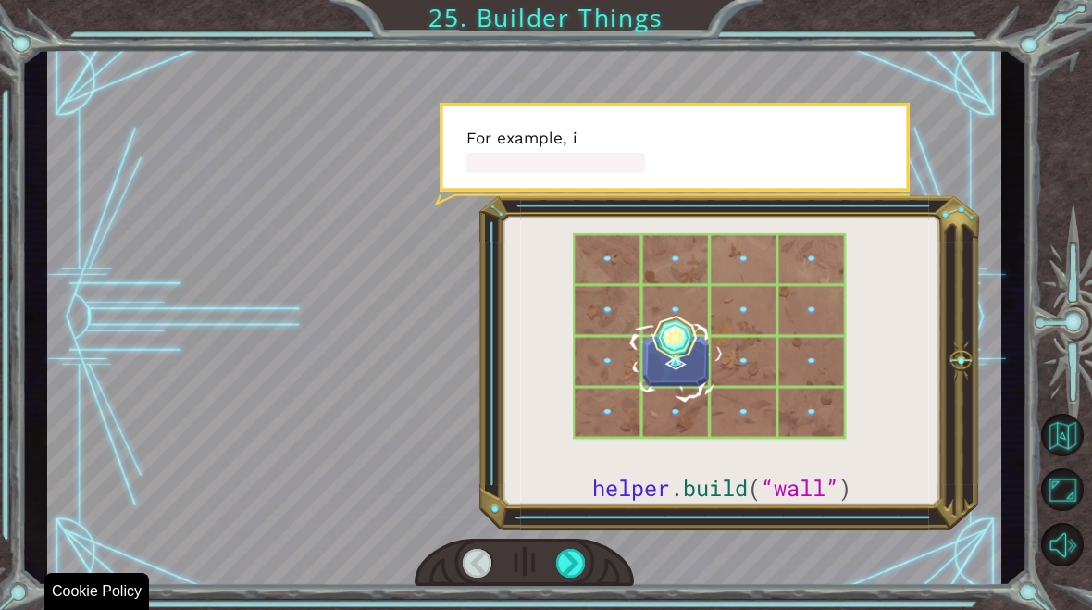
click at [597, 585] on div at bounding box center [523, 562] width 219 height 48
click at [606, 566] on div at bounding box center [523, 562] width 219 height 48
click at [575, 575] on div at bounding box center [571, 563] width 30 height 29
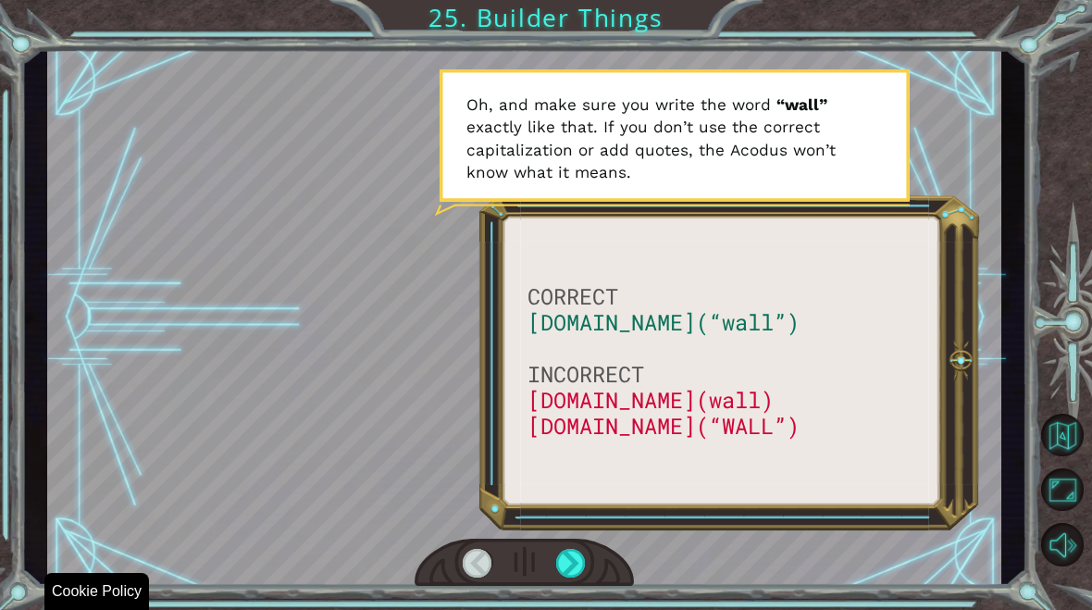
click at [590, 542] on div at bounding box center [523, 562] width 219 height 48
click at [568, 561] on div at bounding box center [571, 563] width 30 height 29
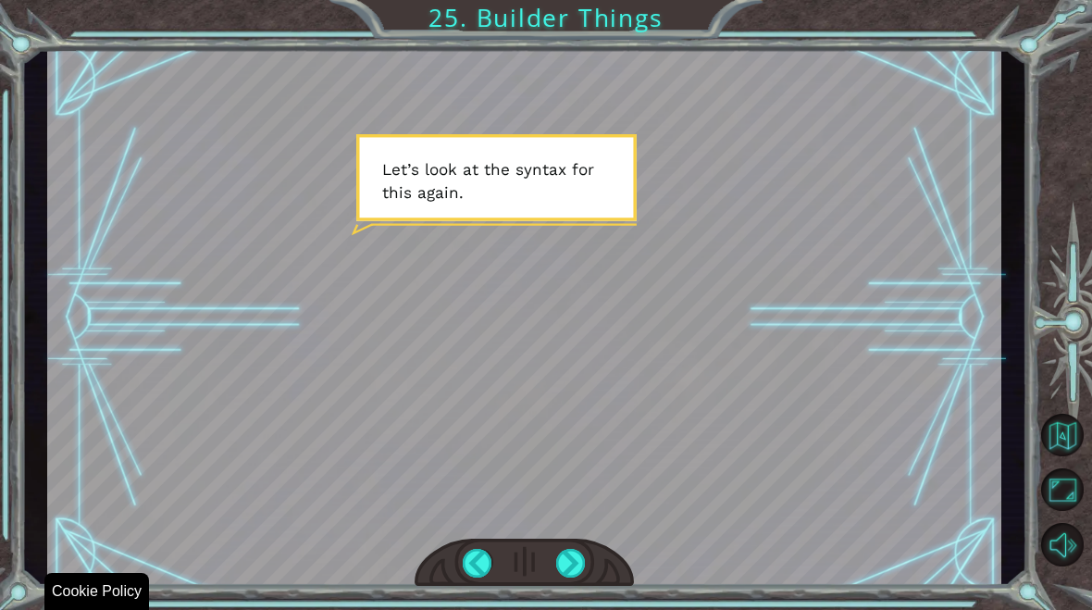
click at [567, 568] on div at bounding box center [571, 563] width 30 height 29
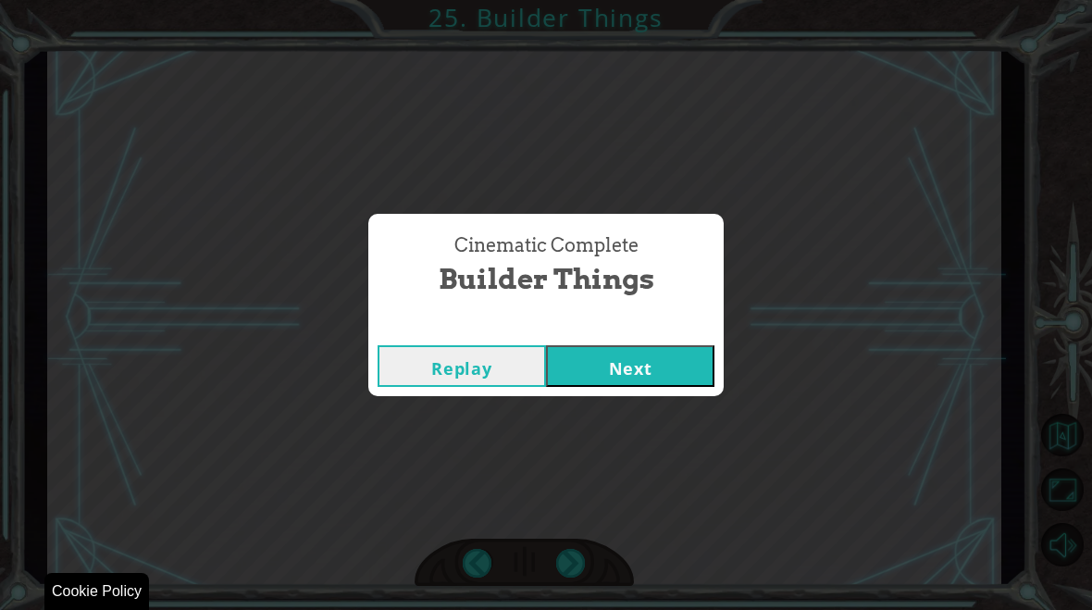
click at [617, 379] on button "Next" at bounding box center [630, 366] width 168 height 42
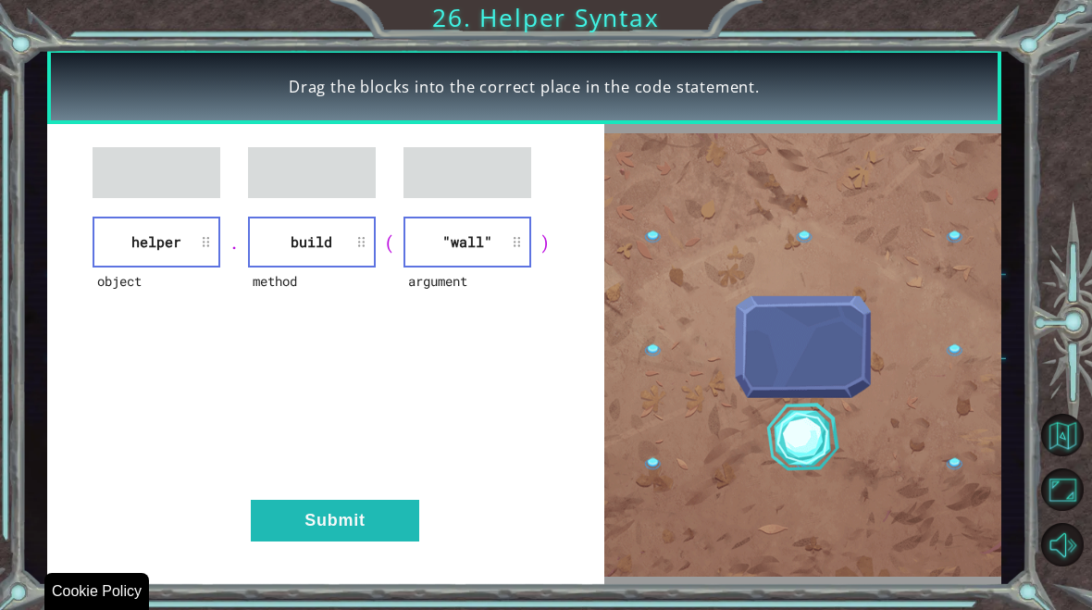
click at [372, 518] on button "Submit" at bounding box center [335, 521] width 168 height 42
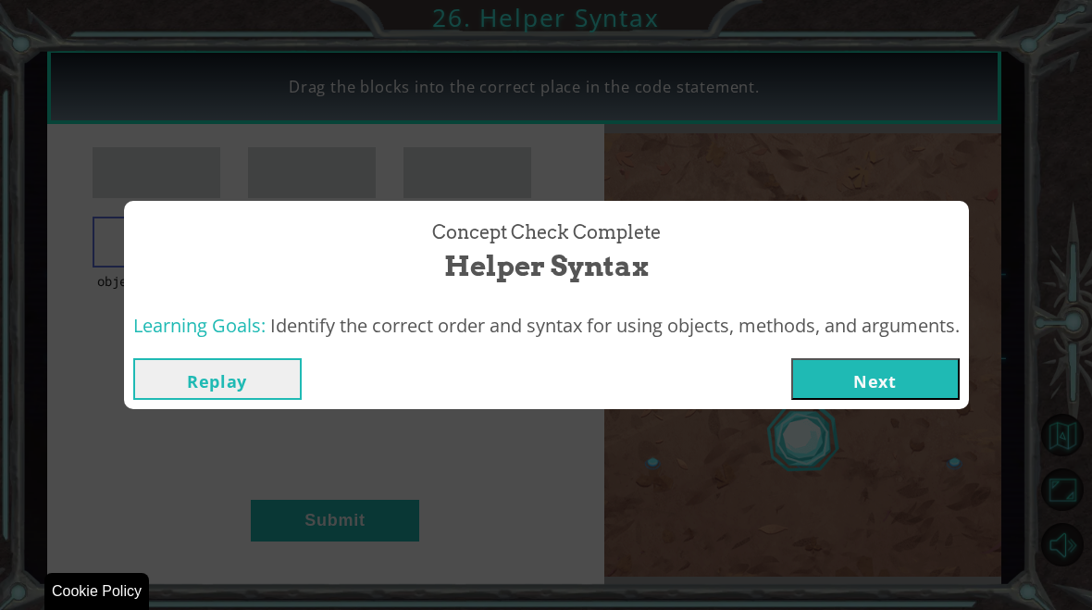
click at [846, 397] on button "Next" at bounding box center [875, 379] width 168 height 42
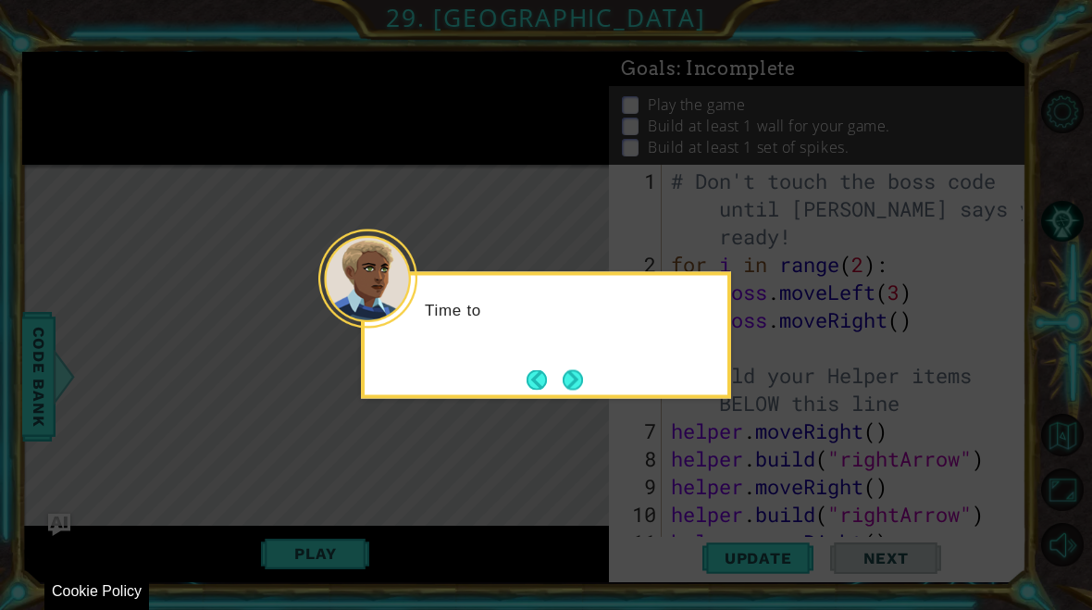
click at [578, 370] on button "Next" at bounding box center [572, 379] width 21 height 21
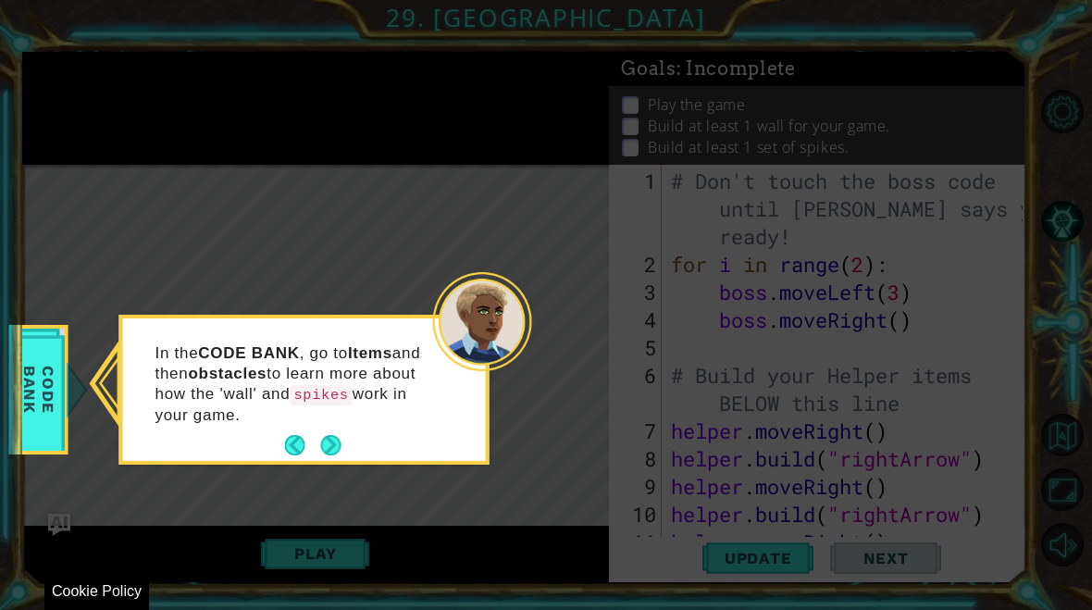
click at [325, 453] on button "Next" at bounding box center [330, 445] width 20 height 20
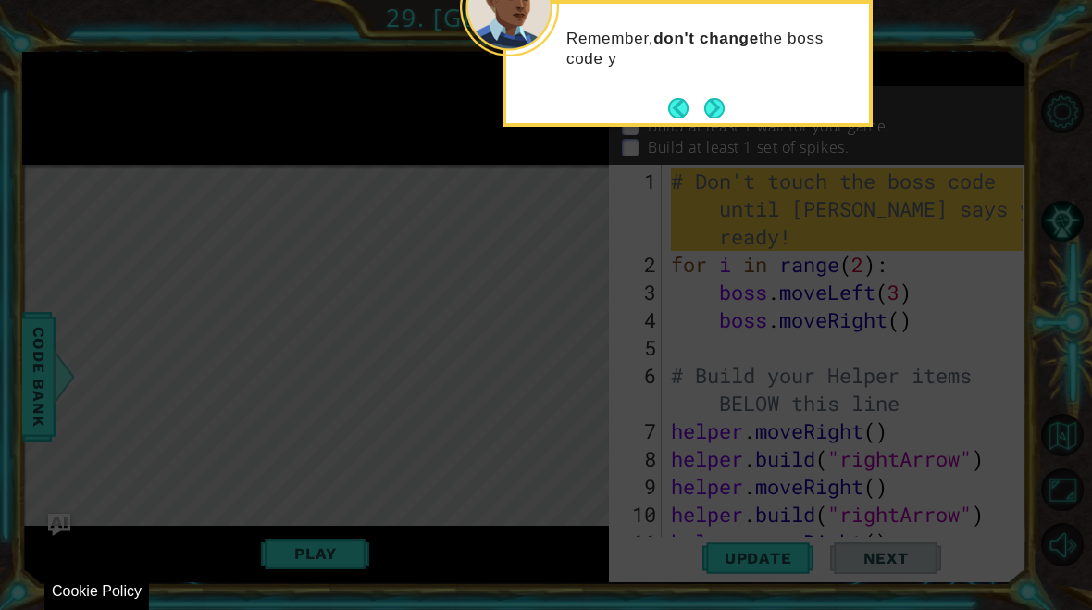
click at [724, 104] on button "Next" at bounding box center [714, 108] width 20 height 20
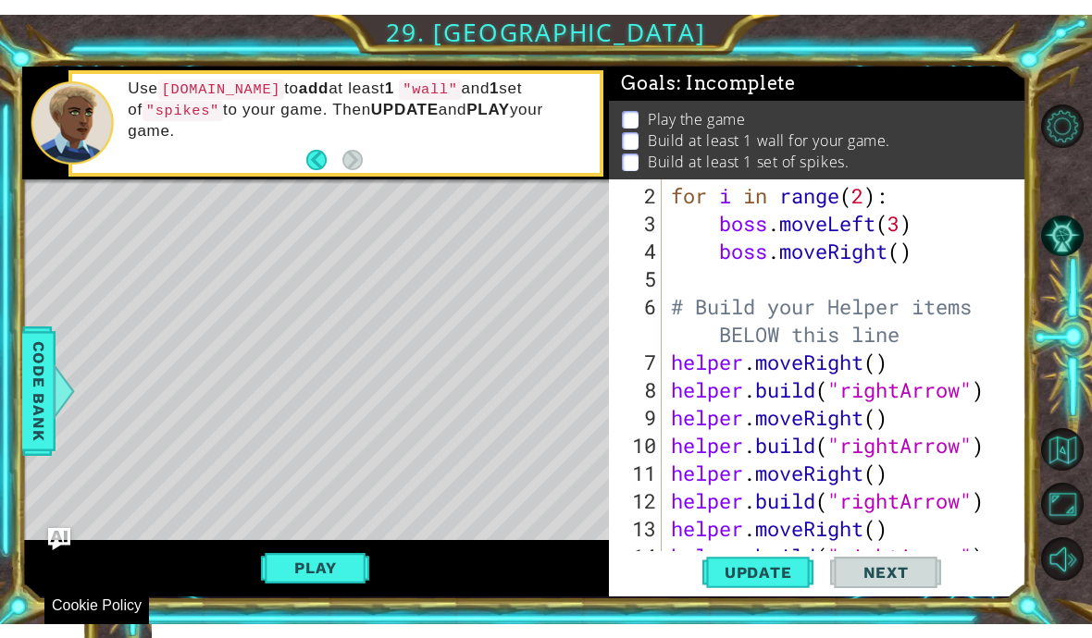
scroll to position [139, 0]
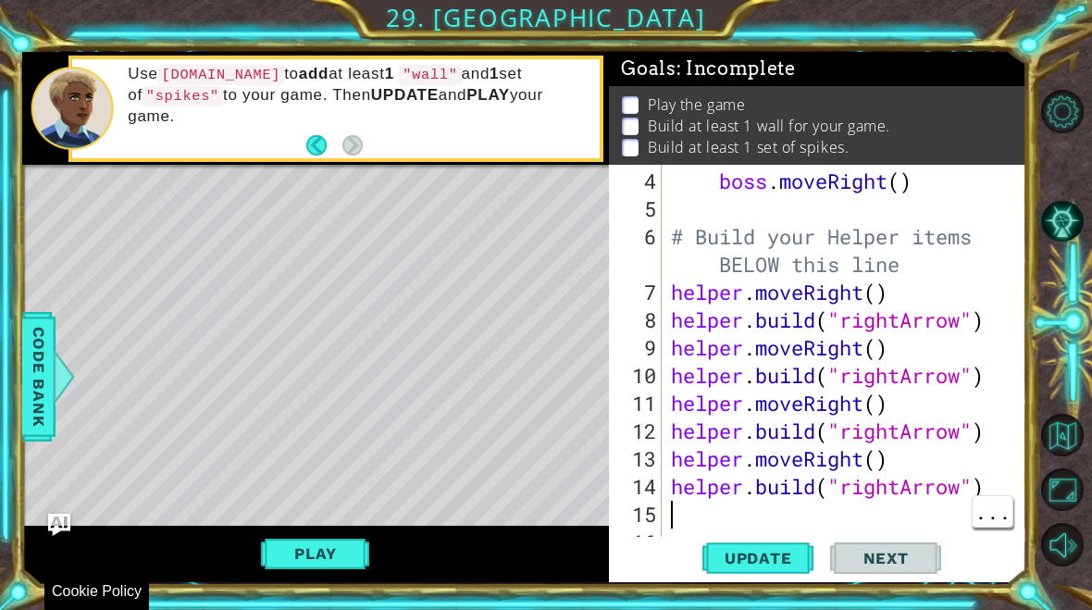
click at [711, 505] on div "boss . moveRight ( ) # Build your Helper items BELOW this line helper . moveRig…" at bounding box center [849, 389] width 365 height 444
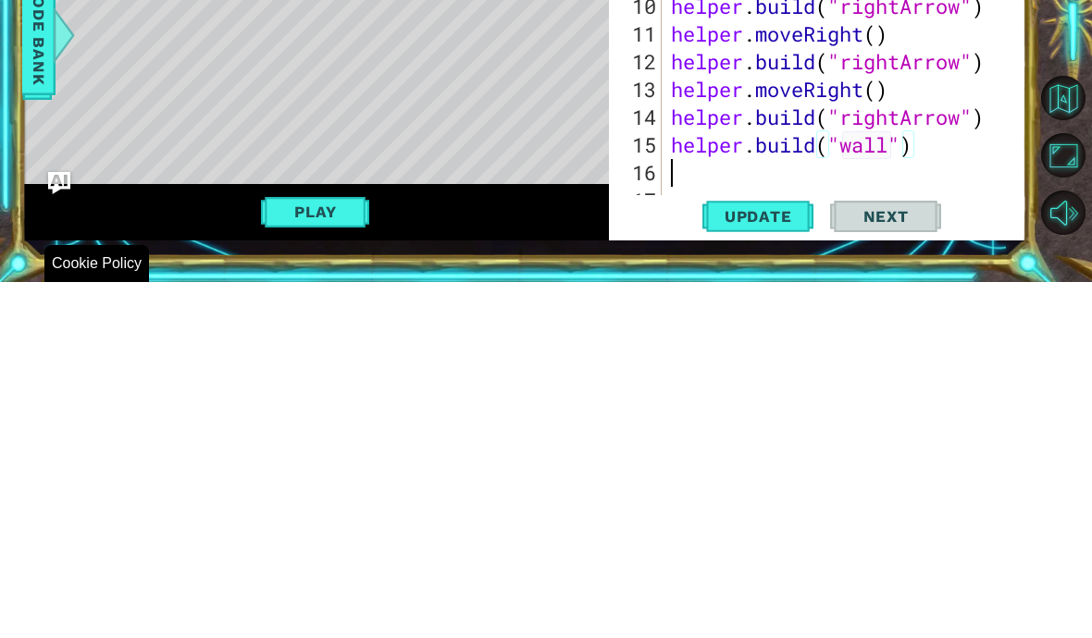
scroll to position [167, 0]
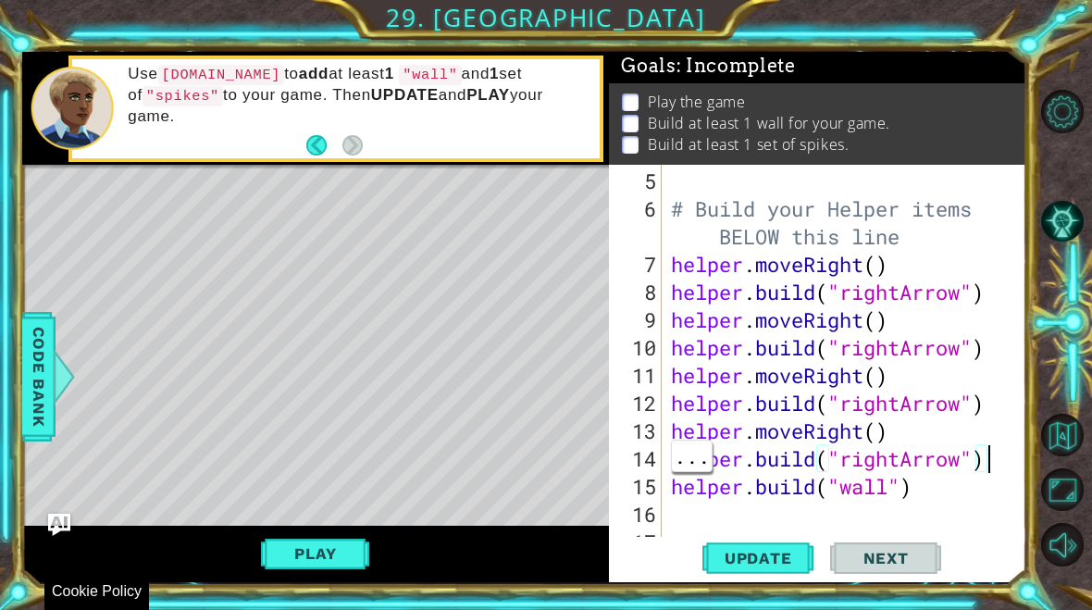
click at [1005, 453] on div at bounding box center [1013, 275] width 19 height 555
click at [989, 463] on div "# Build your Helper items BELOW this line helper . moveRight ( ) helper . build…" at bounding box center [849, 389] width 365 height 444
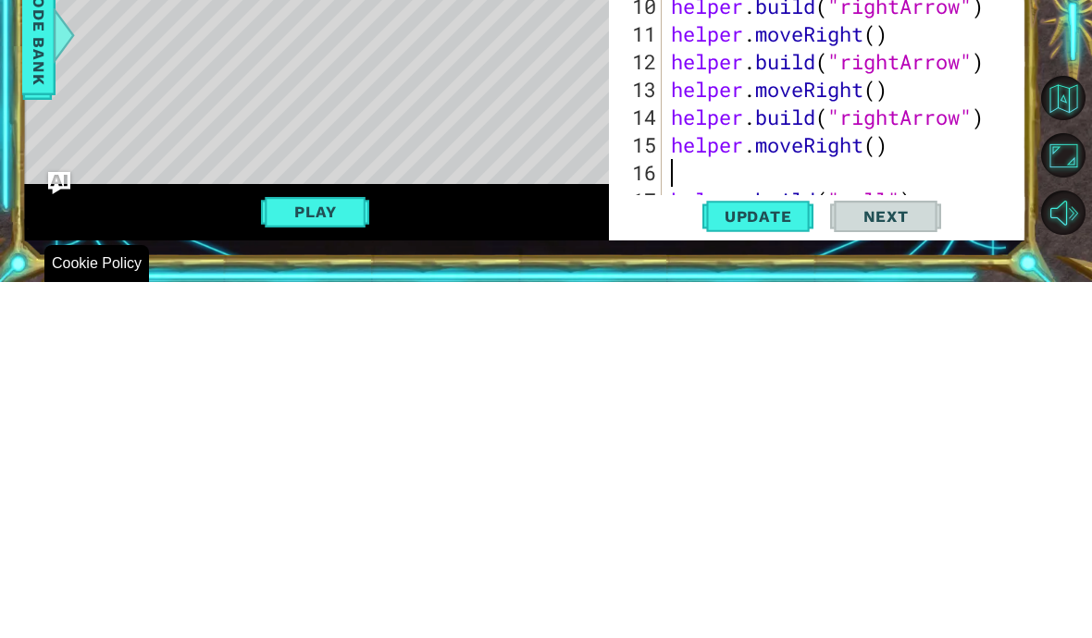
scroll to position [32, 101]
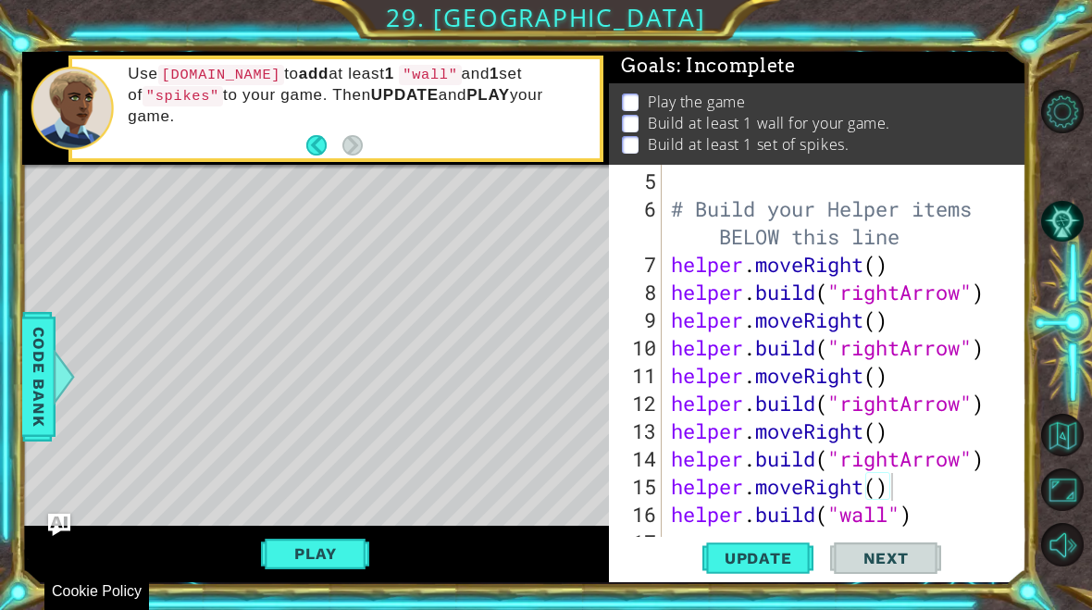
click at [770, 571] on button "Update" at bounding box center [757, 558] width 111 height 42
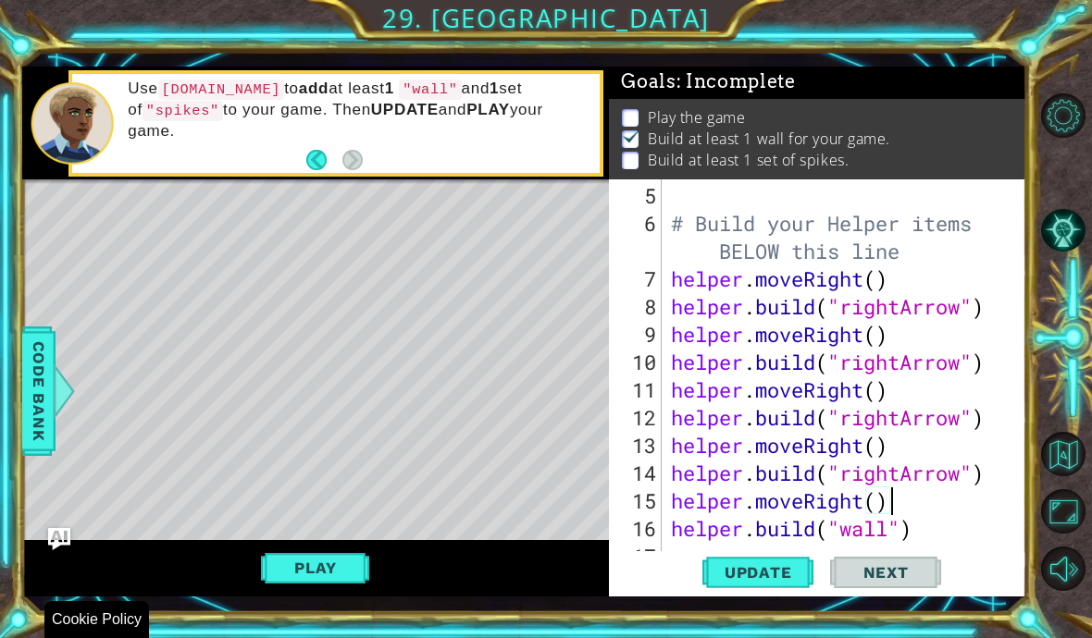
scroll to position [1, 0]
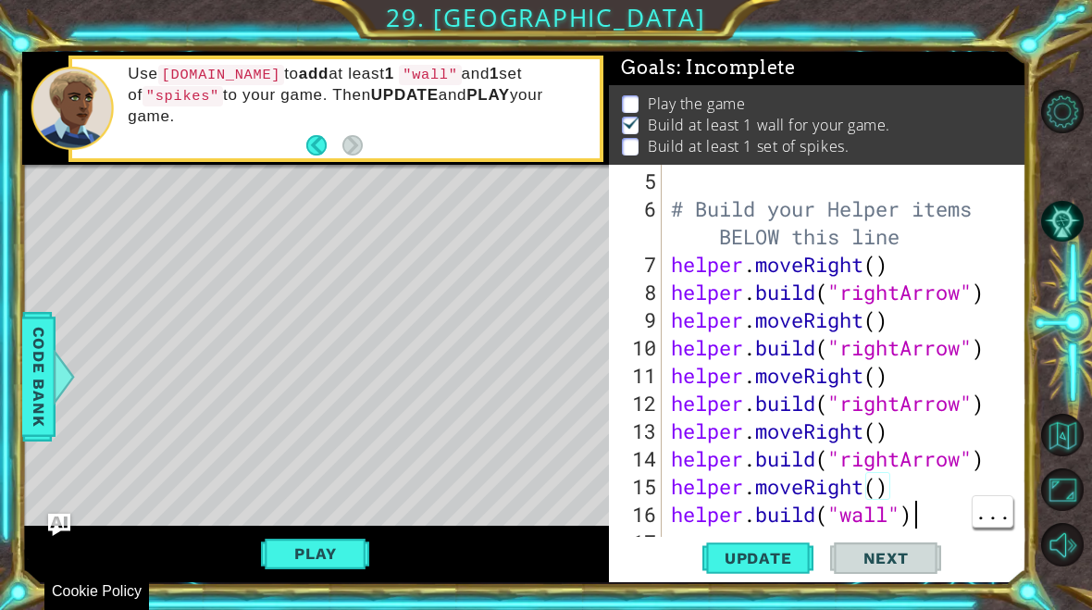
click at [928, 513] on div "# Build your Helper items BELOW this line helper . moveRight ( ) helper . build…" at bounding box center [849, 389] width 365 height 444
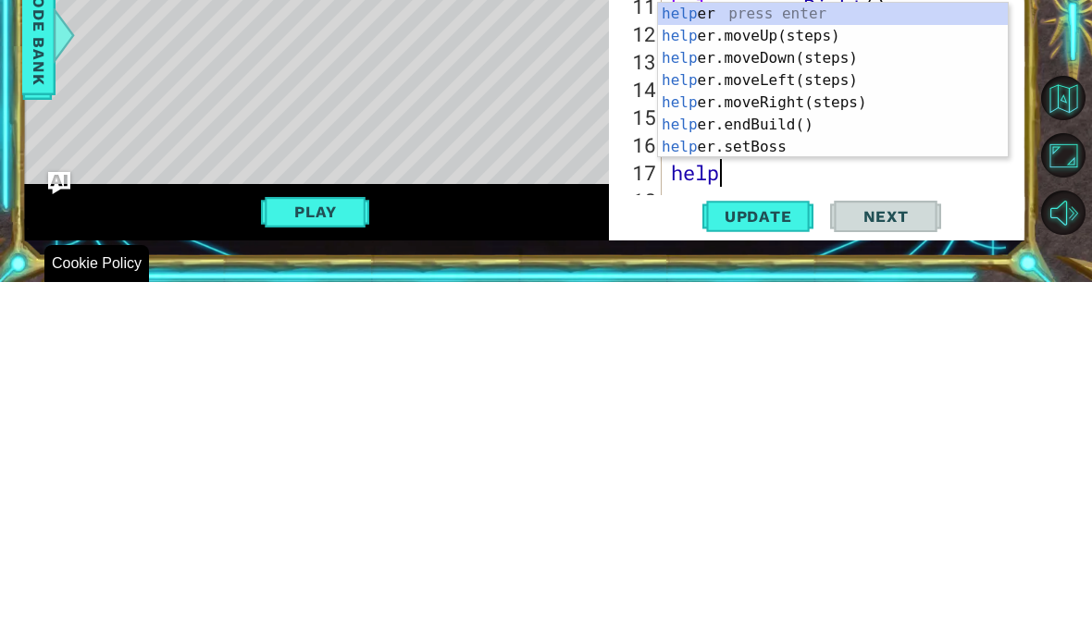
scroll to position [32, 82]
click at [823, 359] on div "help er press enter help er.moveUp(steps) press enter help er.moveDown(steps) p…" at bounding box center [833, 459] width 350 height 200
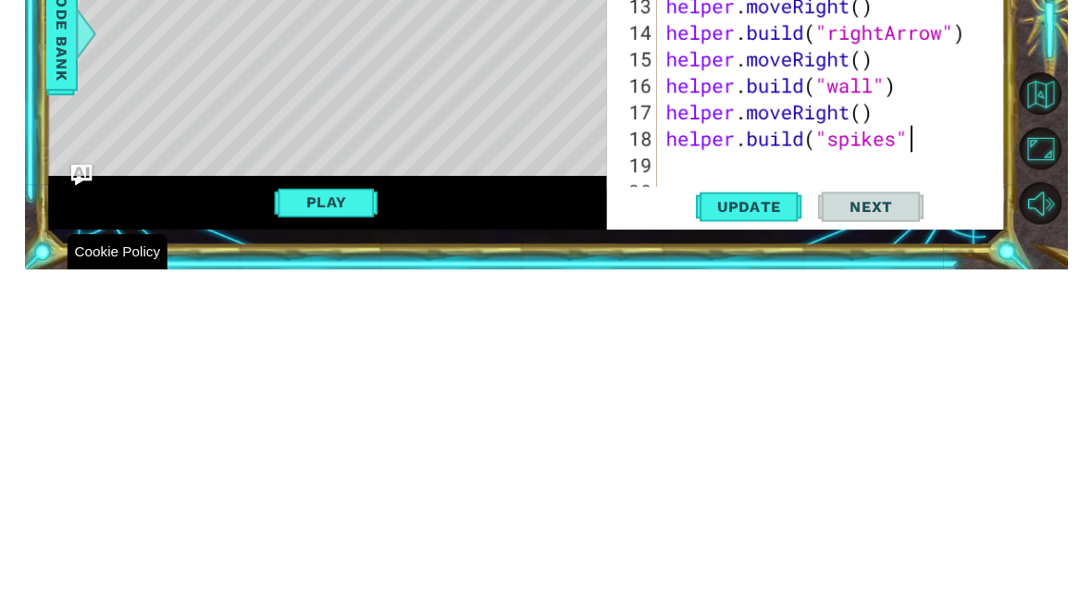
scroll to position [32, 302]
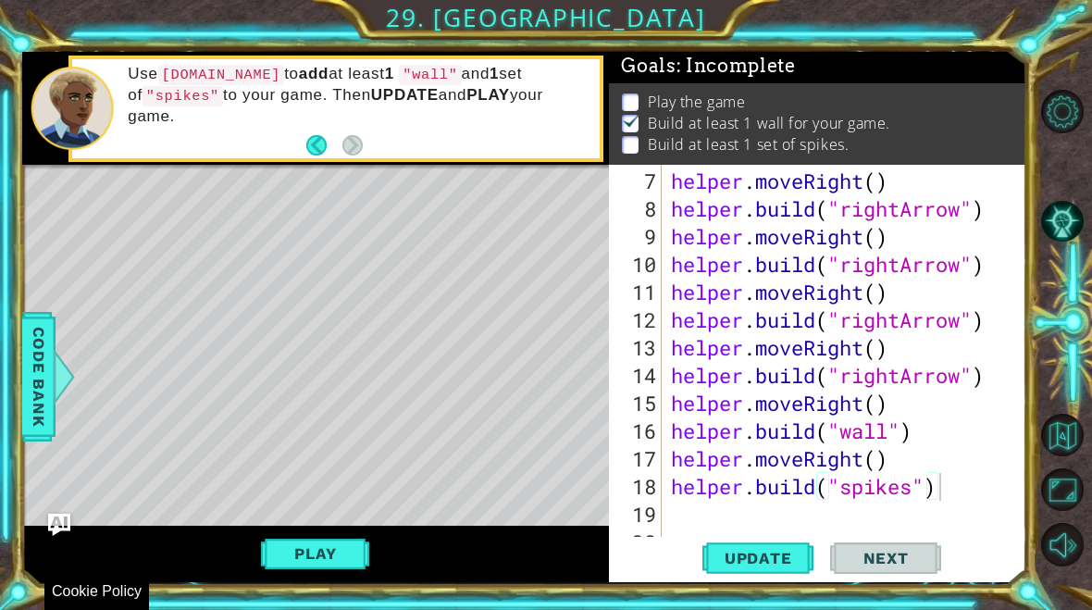
click at [754, 570] on button "Update" at bounding box center [757, 558] width 111 height 42
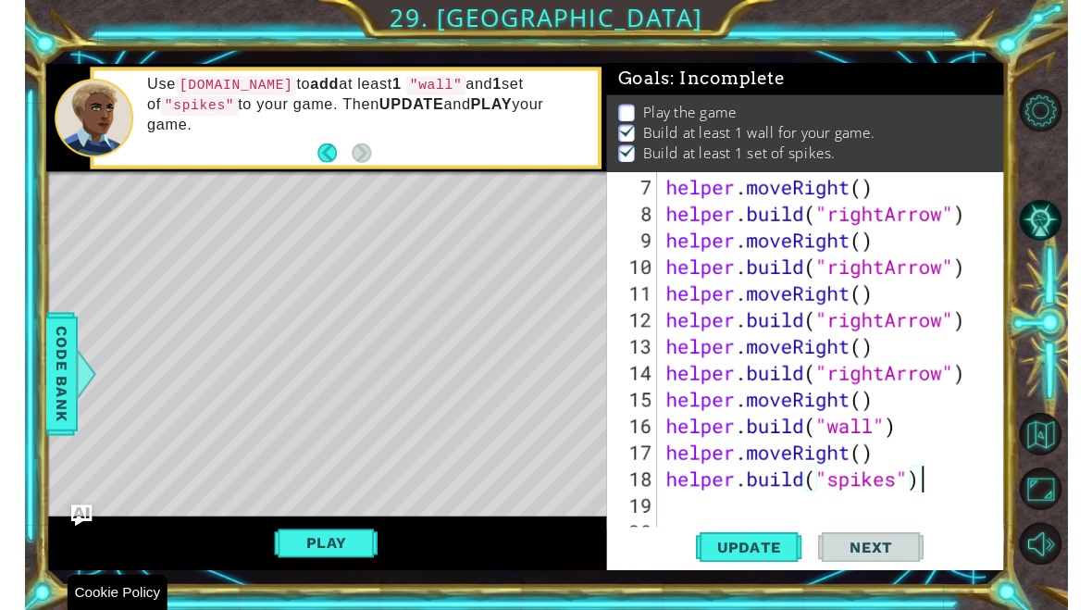
scroll to position [1, 0]
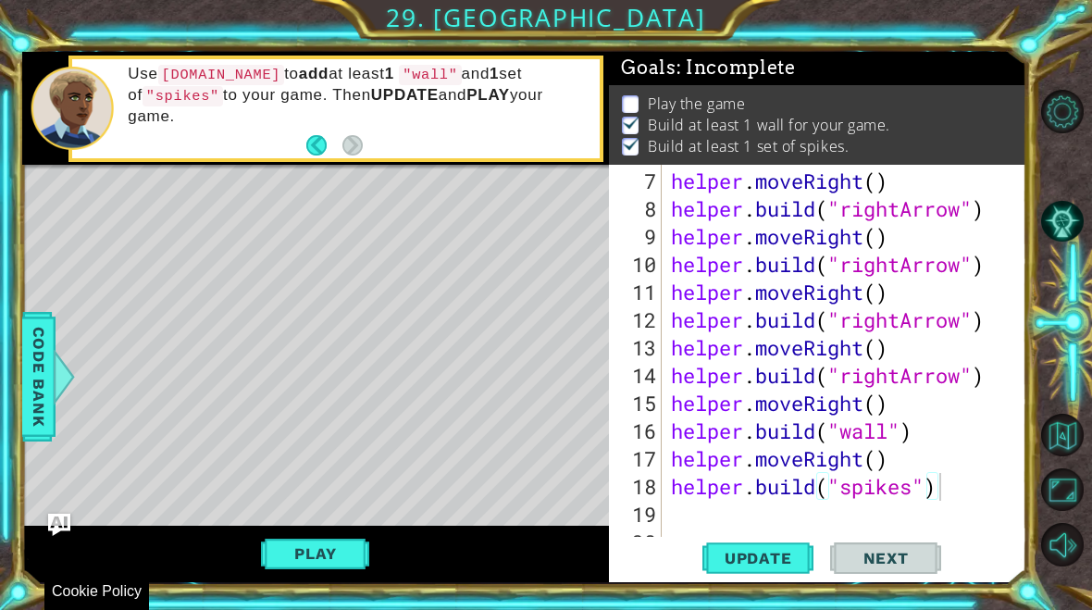
click at [333, 551] on button "Play" at bounding box center [315, 553] width 108 height 35
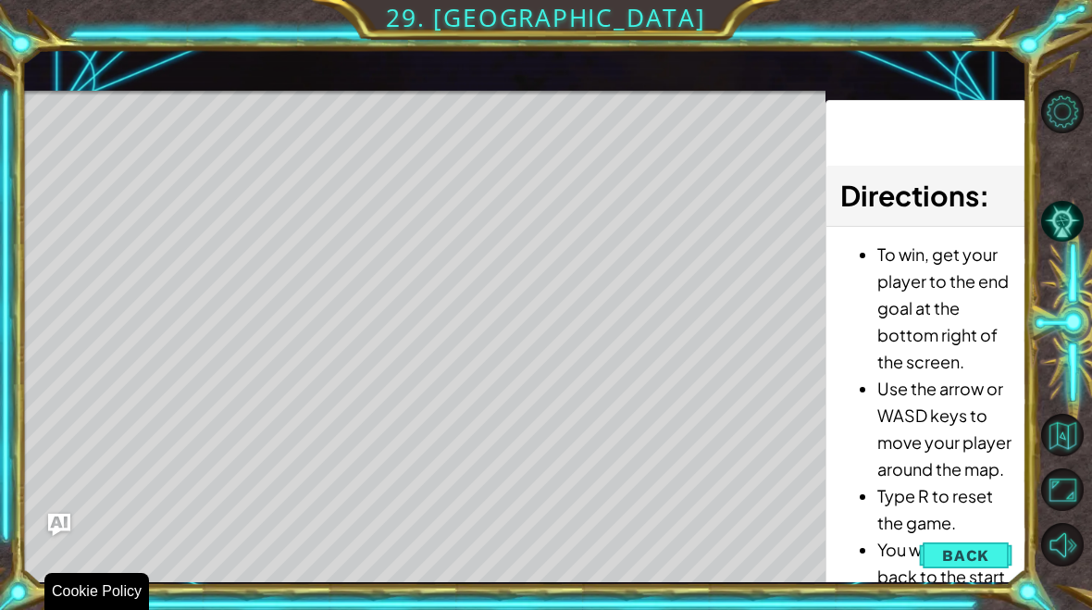
click at [969, 560] on span "Back" at bounding box center [965, 555] width 47 height 19
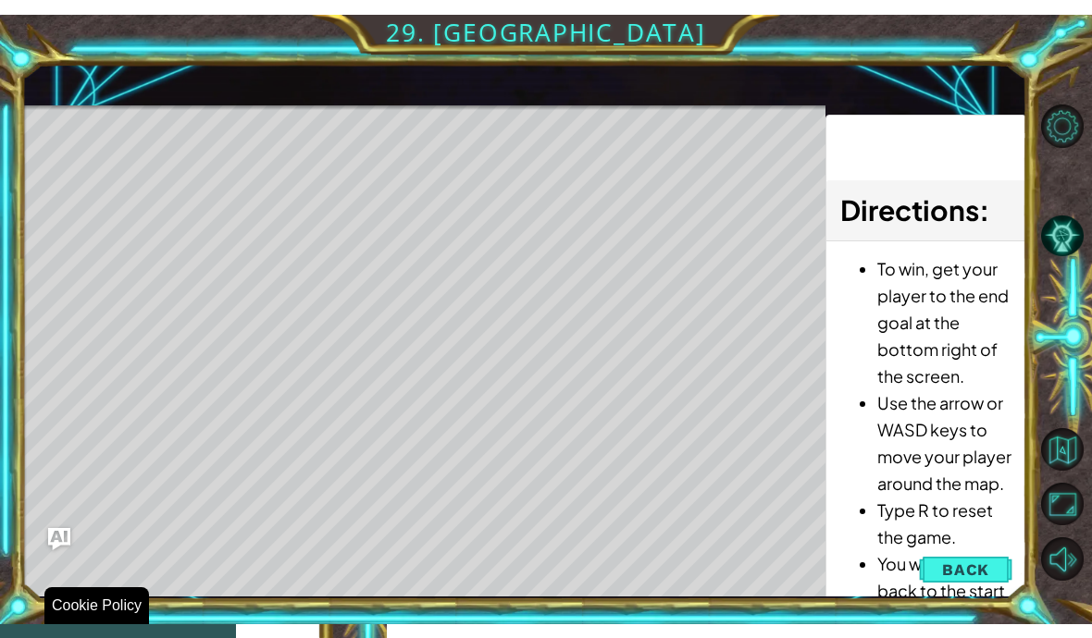
scroll to position [0, 0]
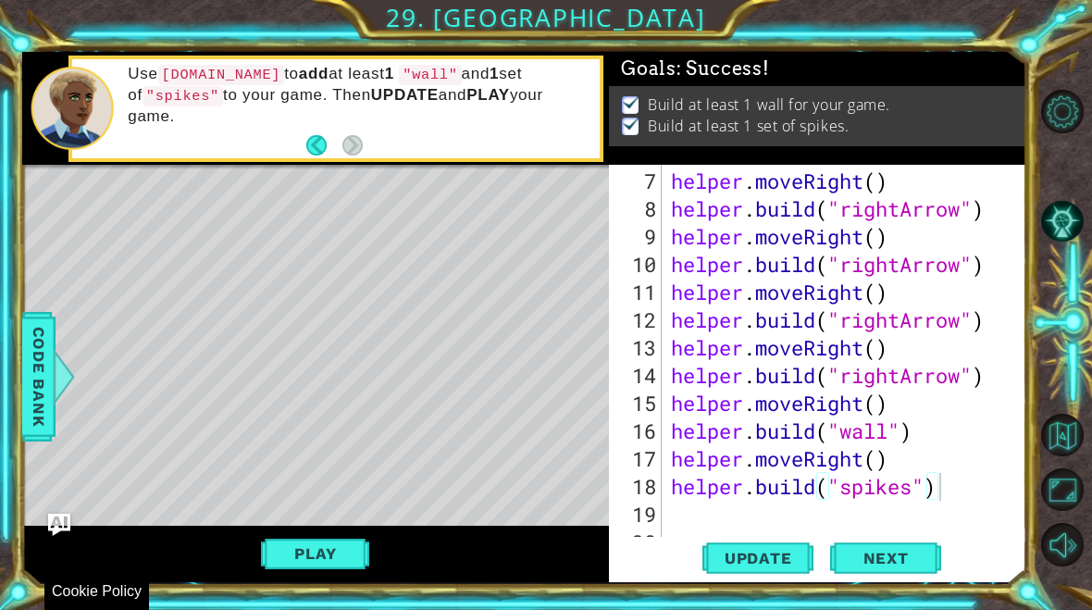
click at [881, 568] on button "Next" at bounding box center [885, 559] width 111 height 42
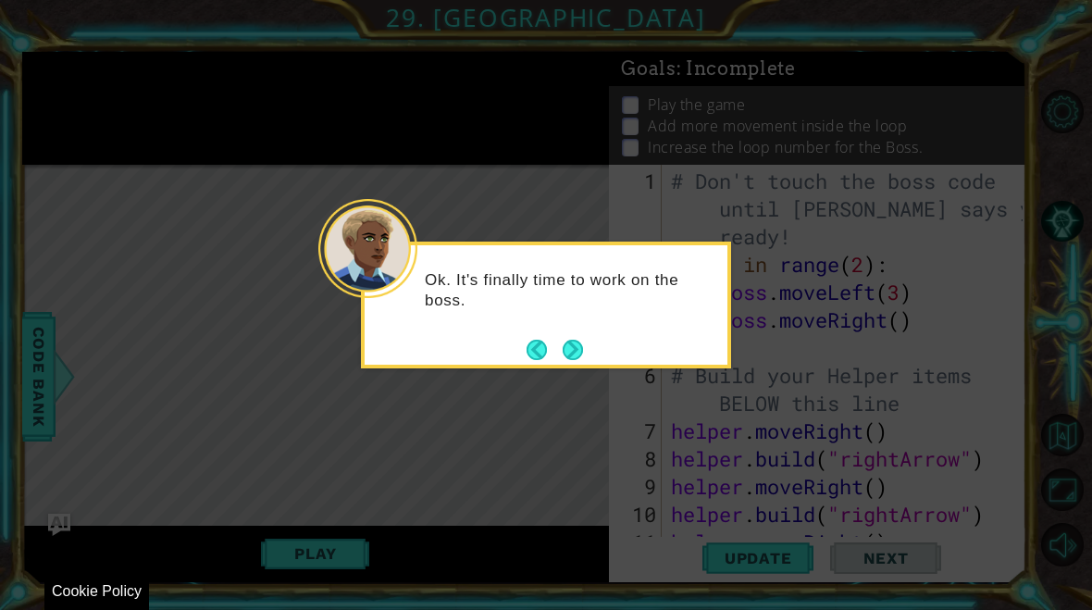
click at [577, 350] on button "Next" at bounding box center [573, 349] width 29 height 29
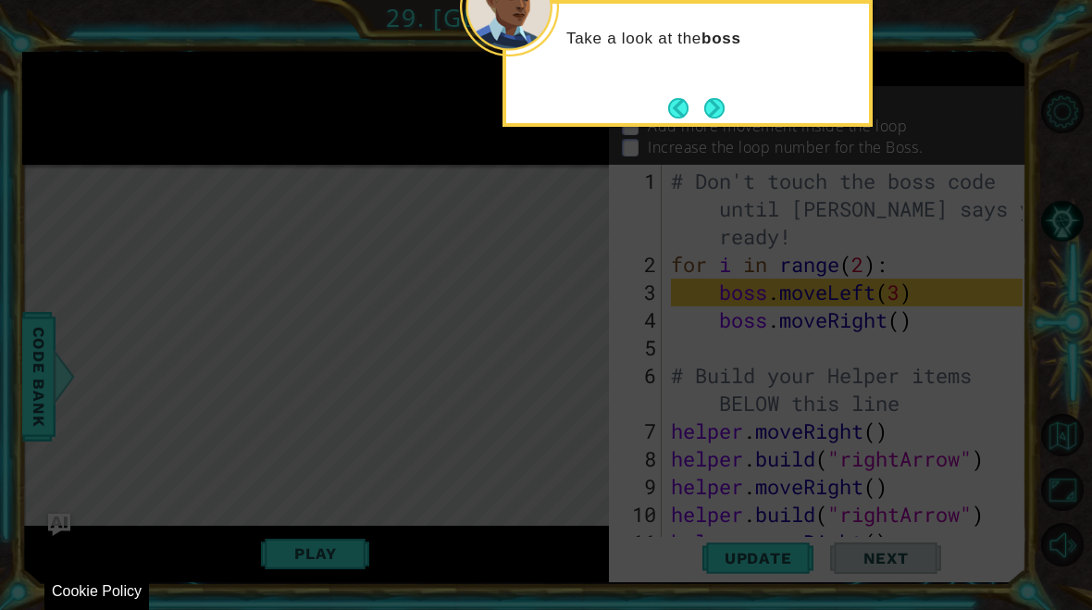
click at [724, 110] on button "Next" at bounding box center [713, 108] width 31 height 31
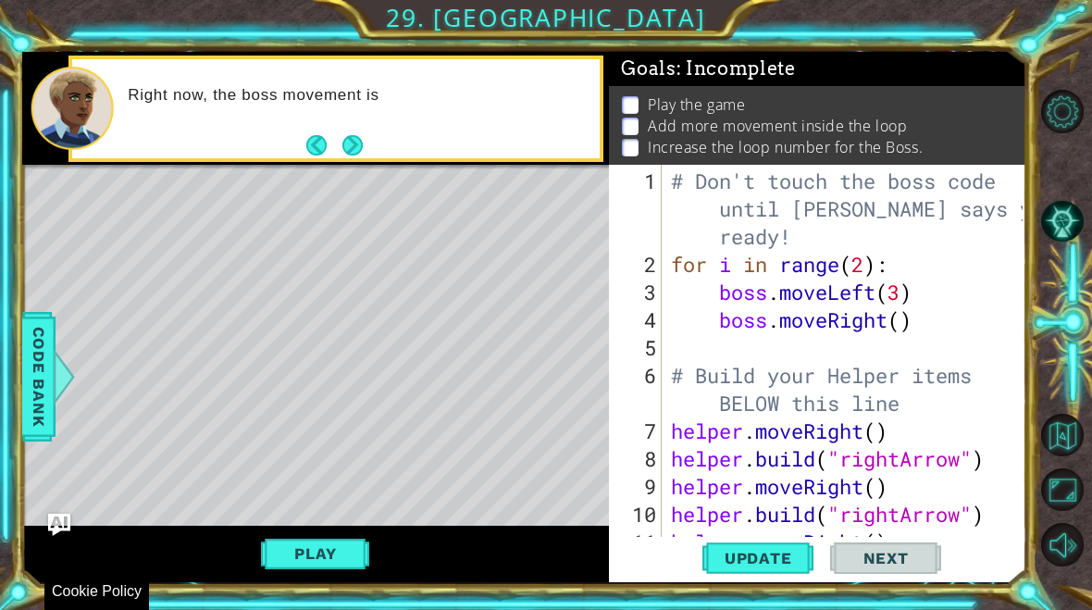
click at [769, 569] on button "Update" at bounding box center [757, 558] width 111 height 42
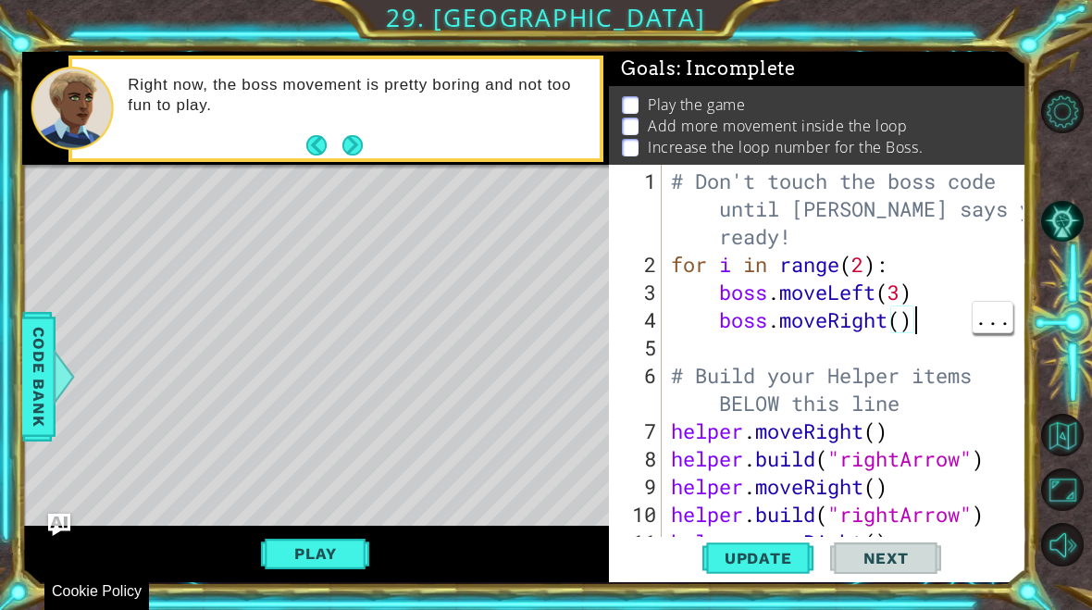
click at [942, 328] on div "# Don't touch the boss code until [PERSON_NAME] says you're ready! for i in ran…" at bounding box center [849, 417] width 365 height 500
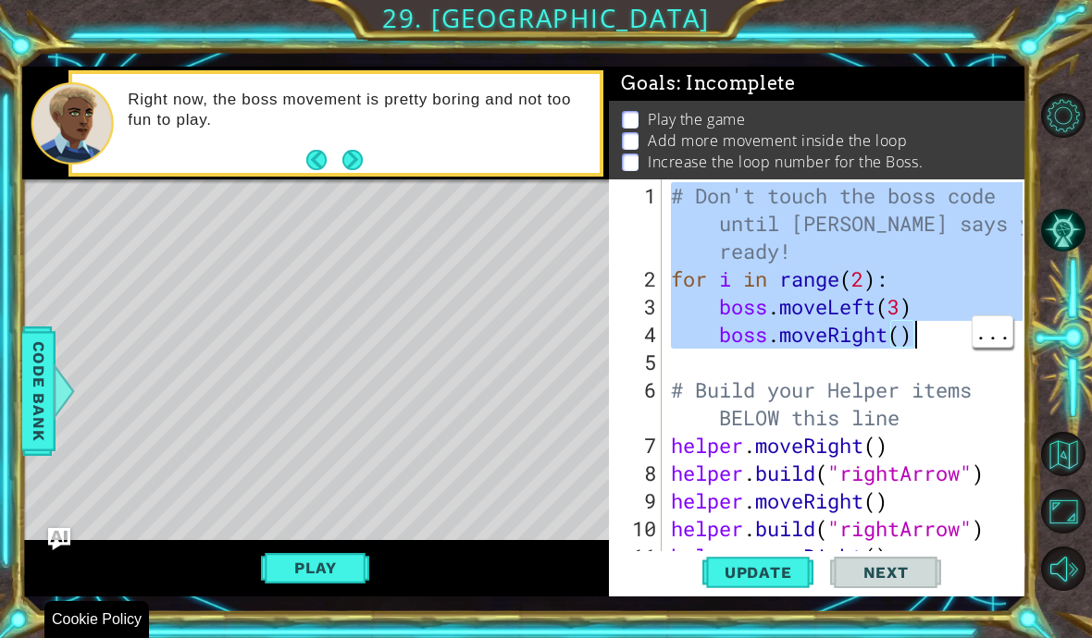
click at [993, 133] on li "Add more movement inside the loop" at bounding box center [820, 140] width 396 height 21
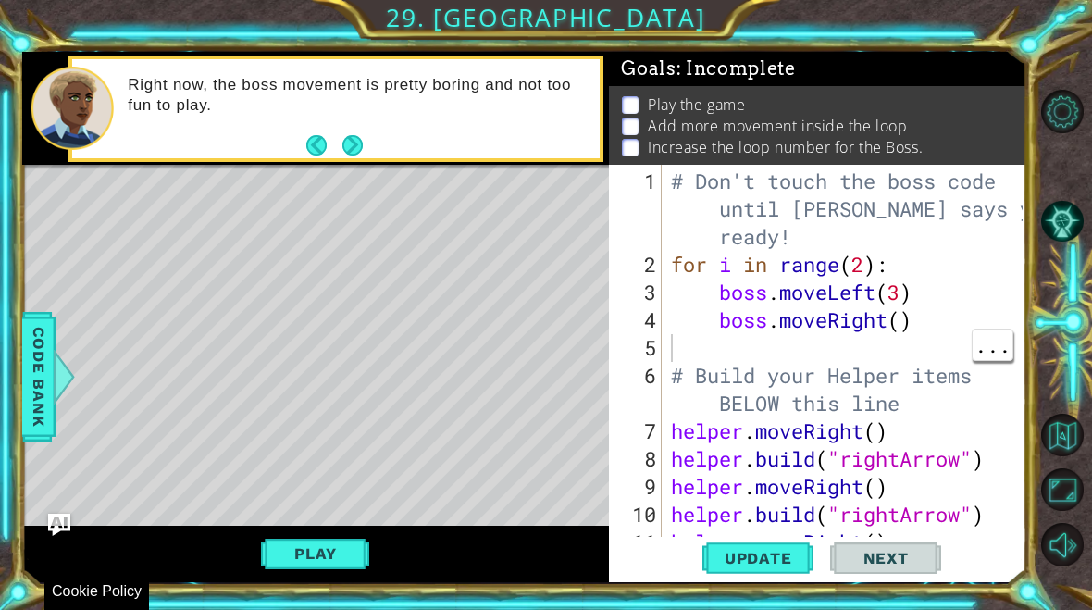
click at [946, 338] on div "# Don't touch the boss code until [PERSON_NAME] says you're ready! for i in ran…" at bounding box center [849, 417] width 365 height 500
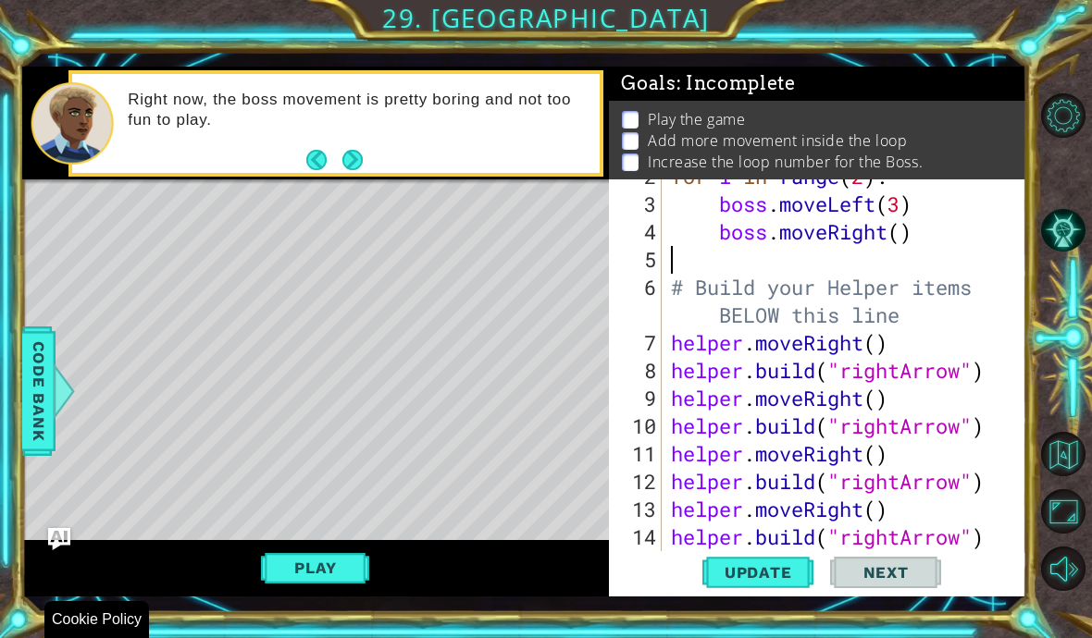
scroll to position [123, 0]
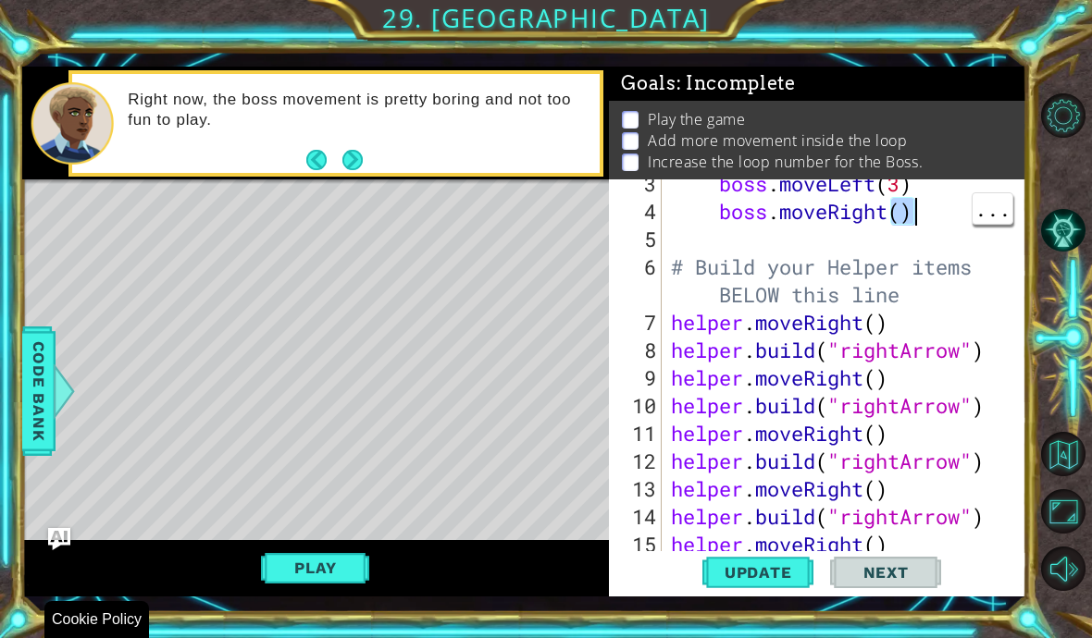
click at [949, 217] on div "boss . moveLeft ( 3 ) boss . moveRight ( ) # Build your Helper items BELOW this…" at bounding box center [849, 392] width 365 height 444
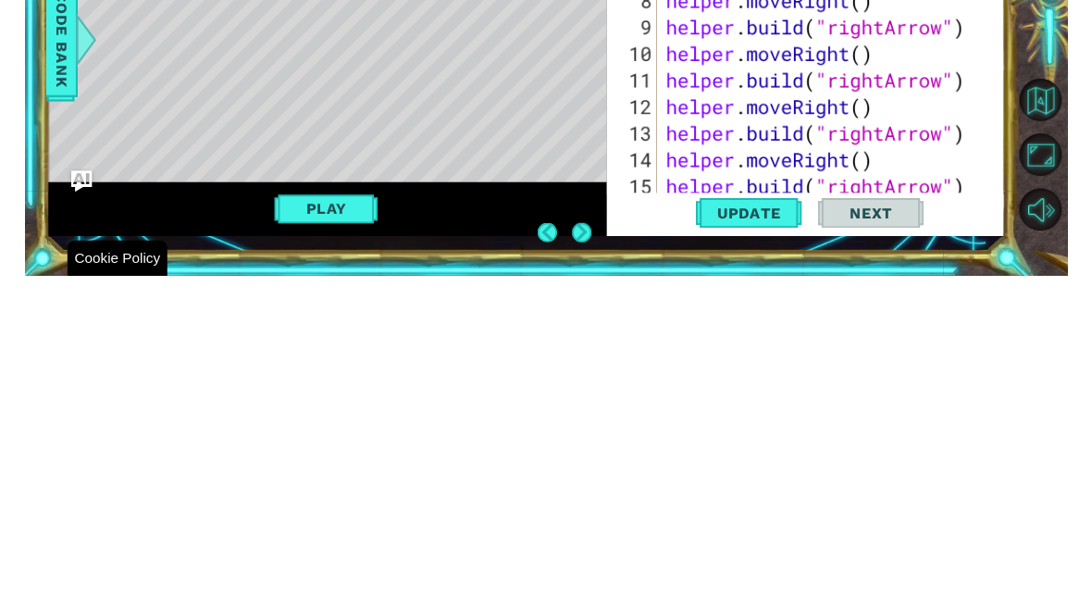
scroll to position [0, 0]
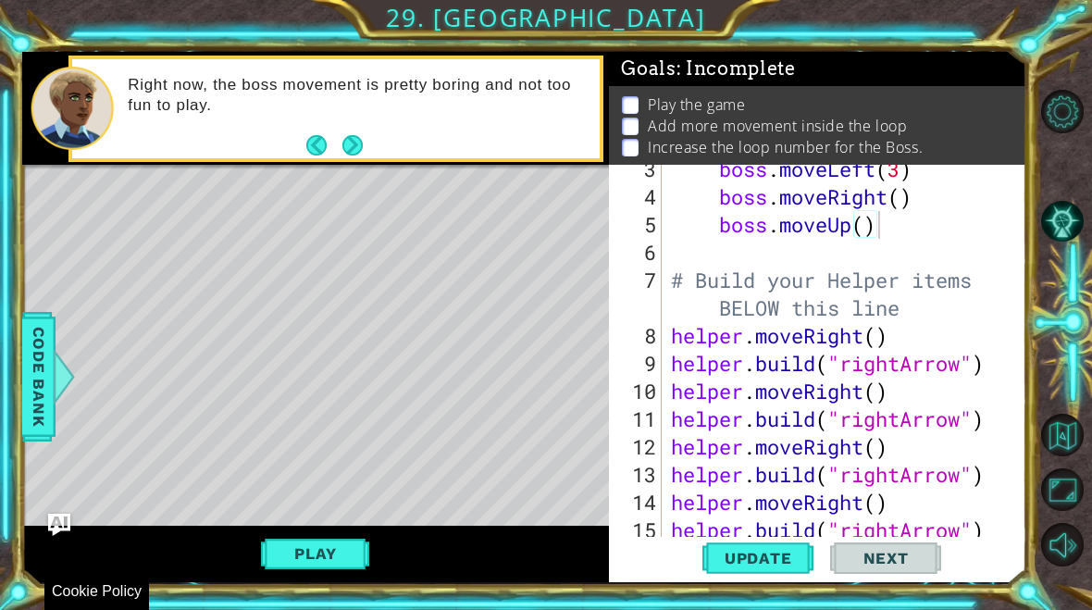
click at [336, 554] on button "Play" at bounding box center [315, 553] width 108 height 35
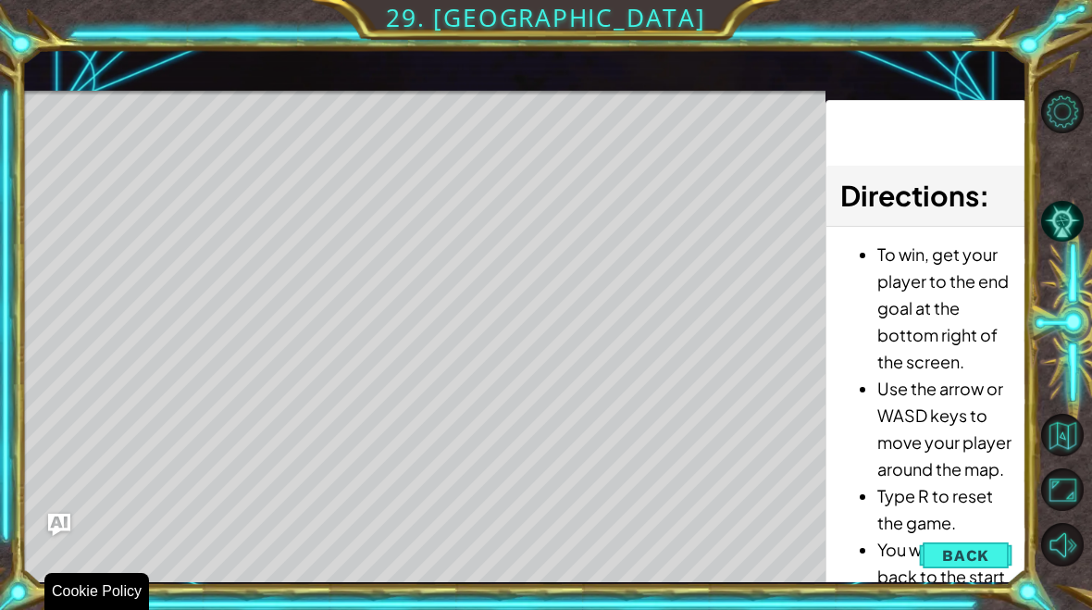
click at [988, 547] on span "Back" at bounding box center [965, 555] width 47 height 19
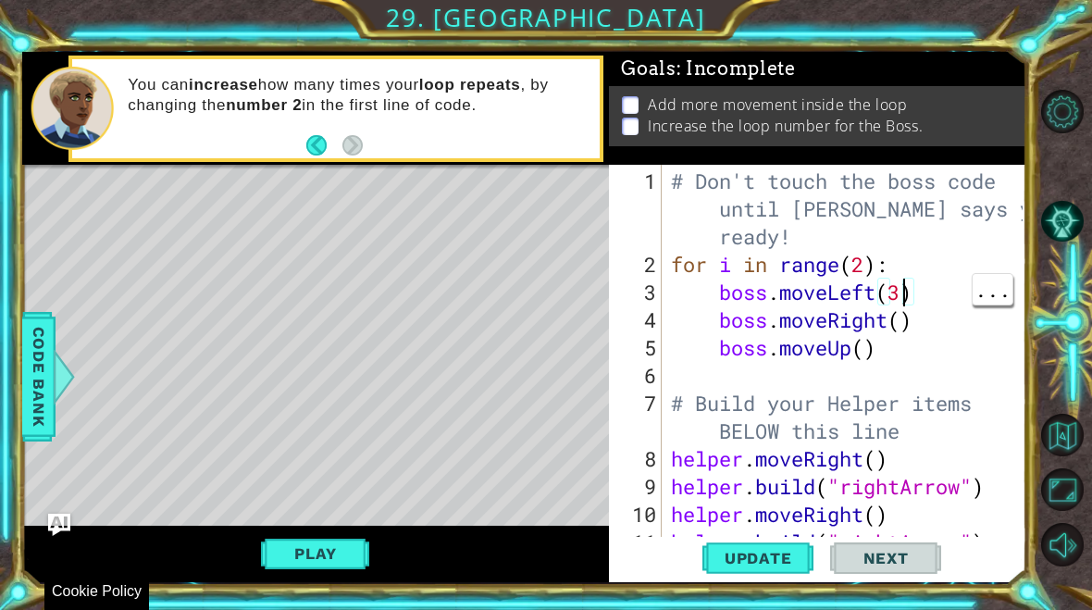
click at [858, 271] on div "# Don't touch the boss code until [PERSON_NAME] says you're ready! for i in ran…" at bounding box center [849, 417] width 365 height 500
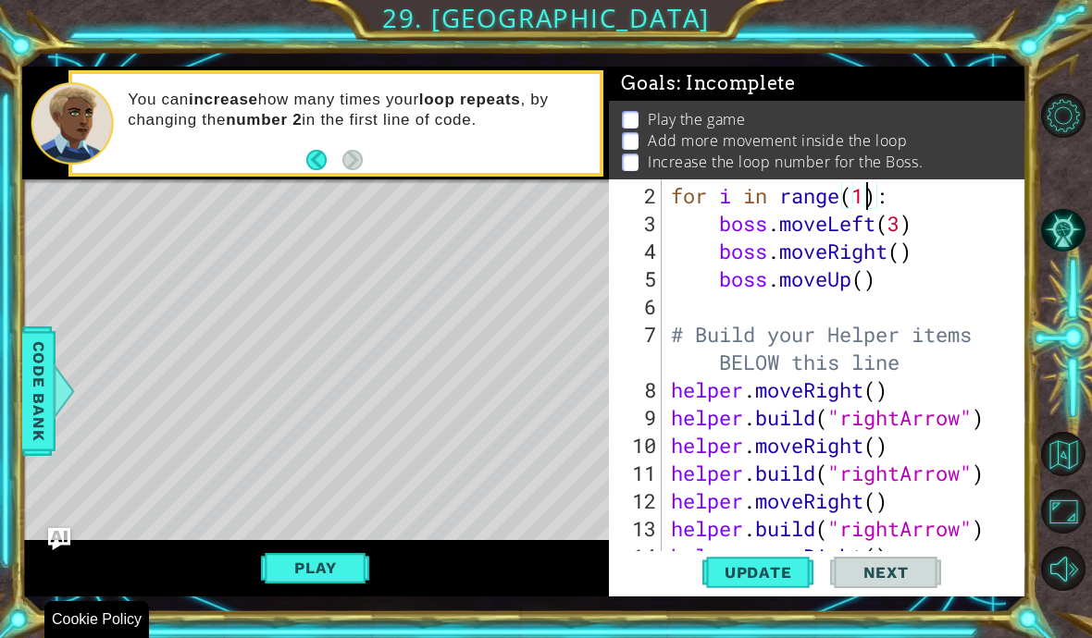
scroll to position [32, 57]
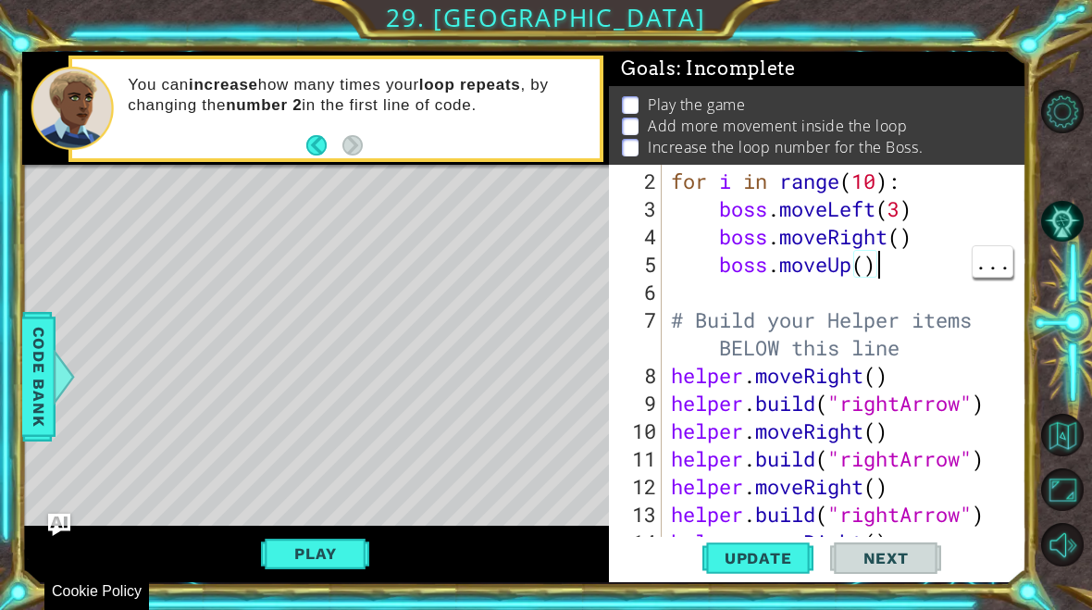
click at [920, 265] on div "for i in range ( 10 ) : boss . moveLeft ( 3 ) boss . moveRight ( ) boss . moveU…" at bounding box center [849, 389] width 365 height 444
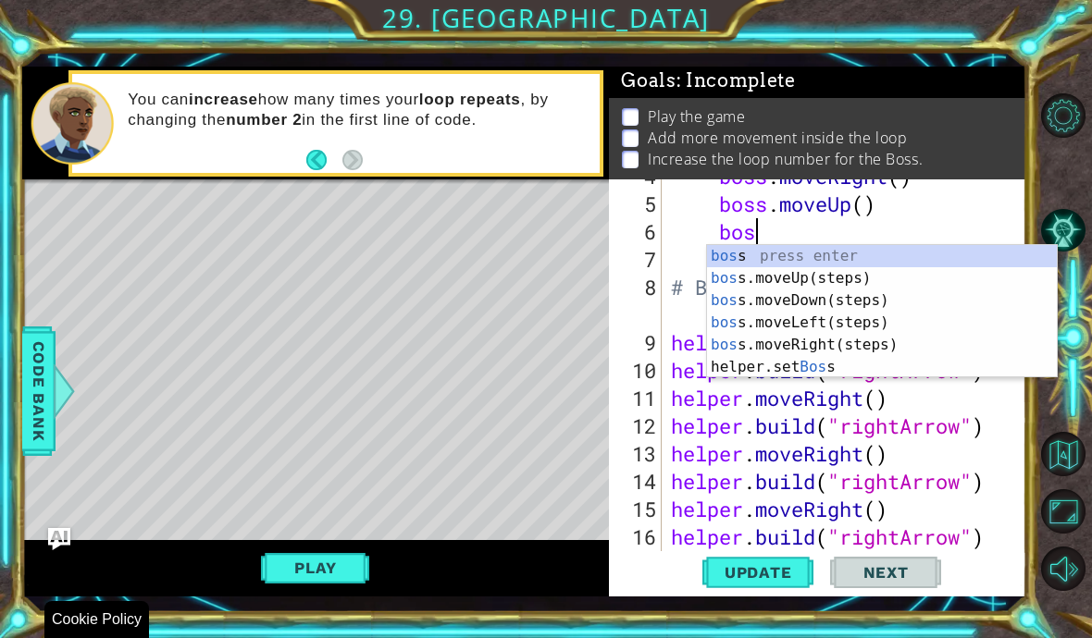
scroll to position [32, 82]
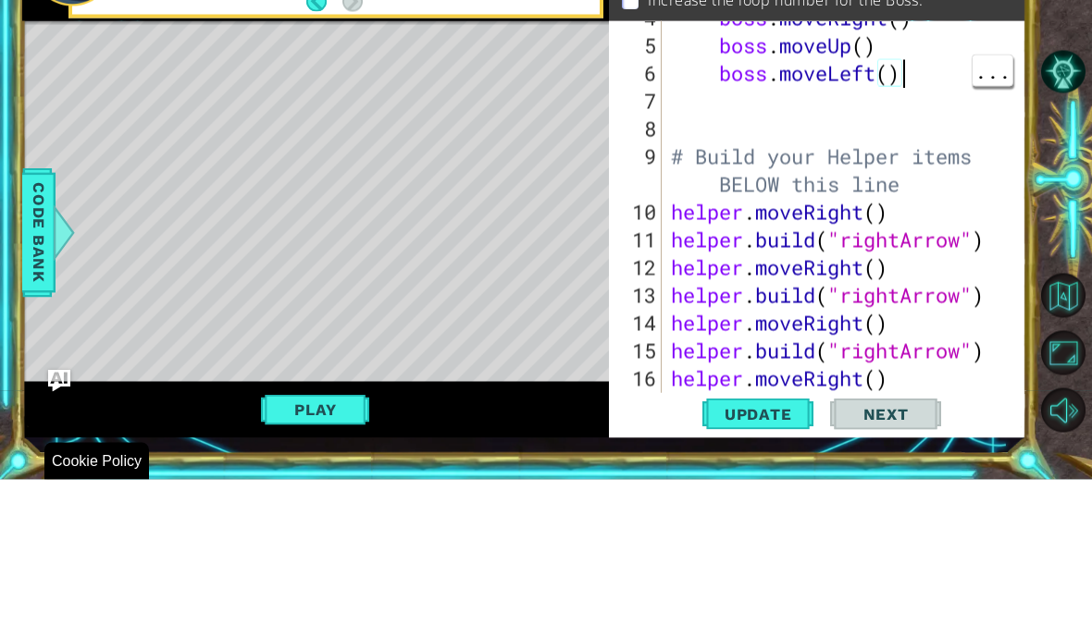
click at [903, 163] on div "boss . moveRight ( ) boss . moveUp ( ) boss . moveLeft ( ) # Build your Helper …" at bounding box center [849, 385] width 365 height 444
click at [886, 163] on div "boss . moveRight ( ) boss . moveUp ( ) boss . moveLeft ( ) # Build your Helper …" at bounding box center [849, 385] width 365 height 444
type textarea "abcde fg"
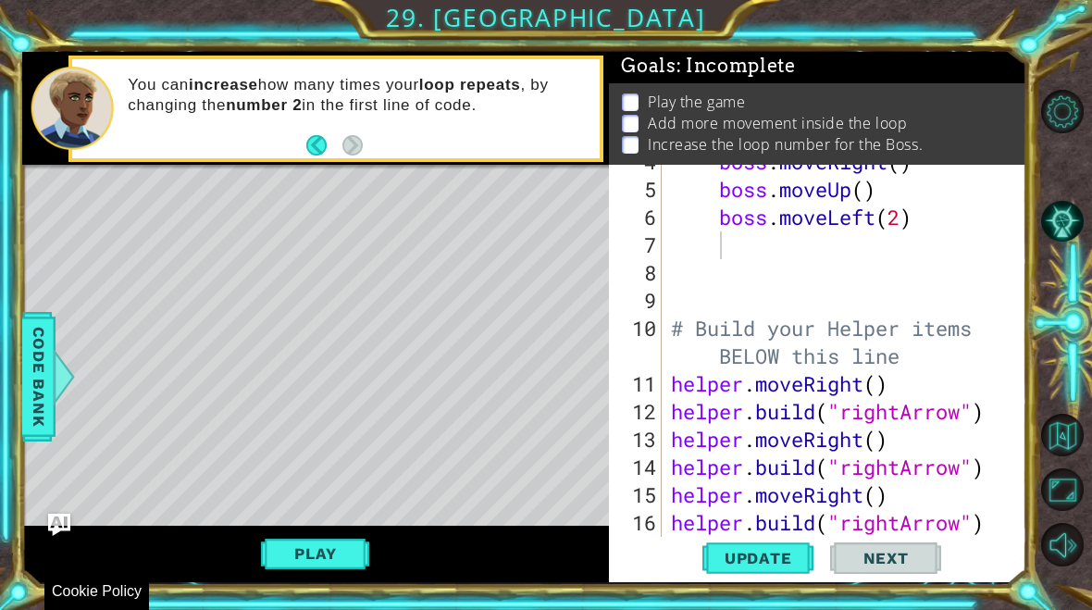
click at [745, 578] on button "Update" at bounding box center [757, 558] width 111 height 42
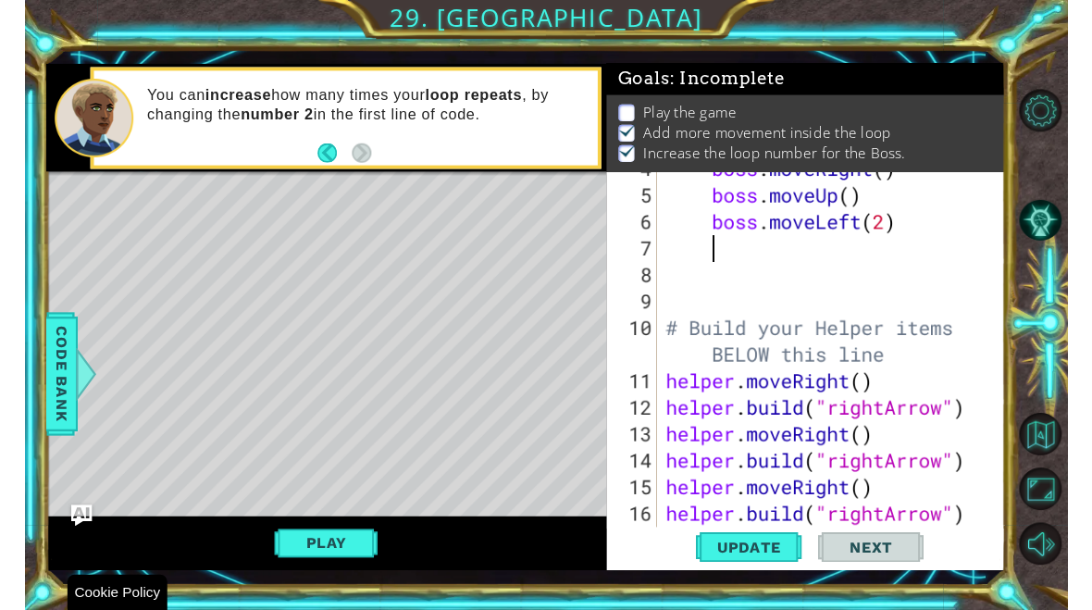
scroll to position [1, 0]
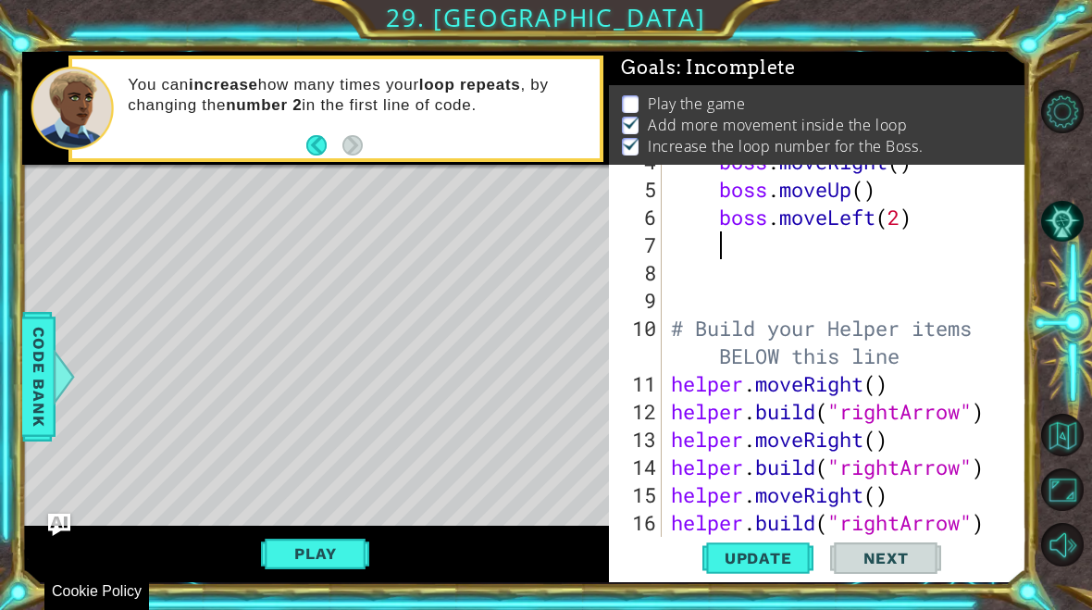
click at [328, 562] on button "Play" at bounding box center [315, 553] width 108 height 35
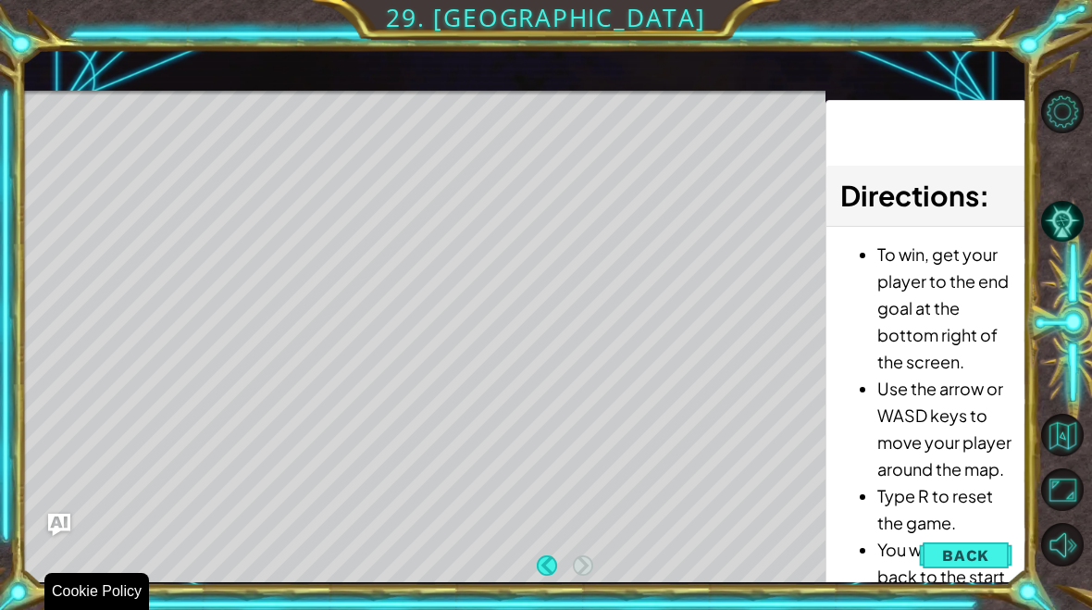
click at [965, 559] on span "Back" at bounding box center [965, 555] width 47 height 19
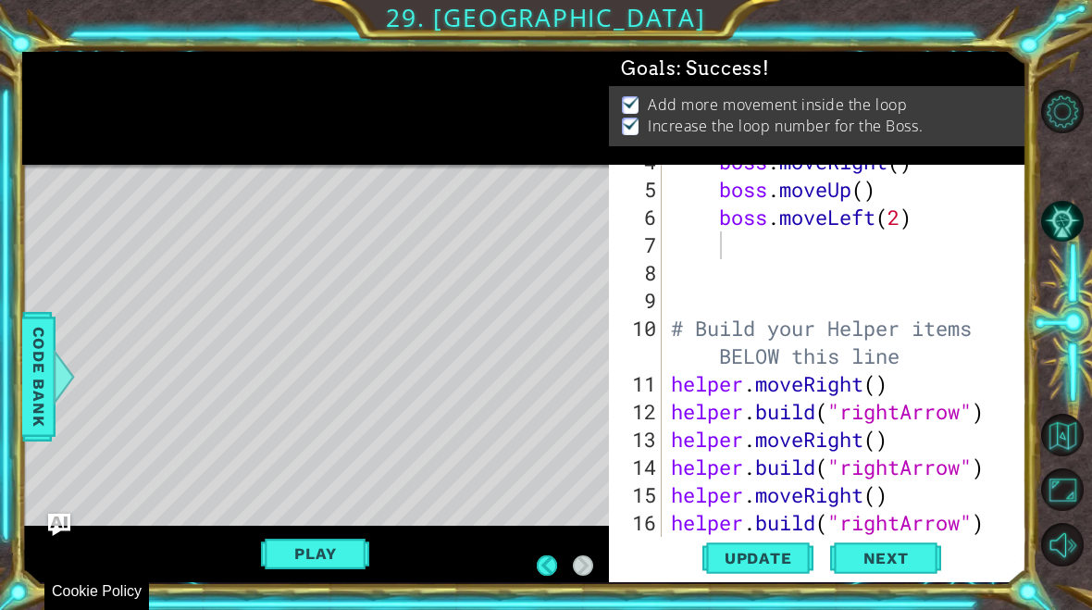
click at [874, 559] on span "Next" at bounding box center [886, 554] width 82 height 19
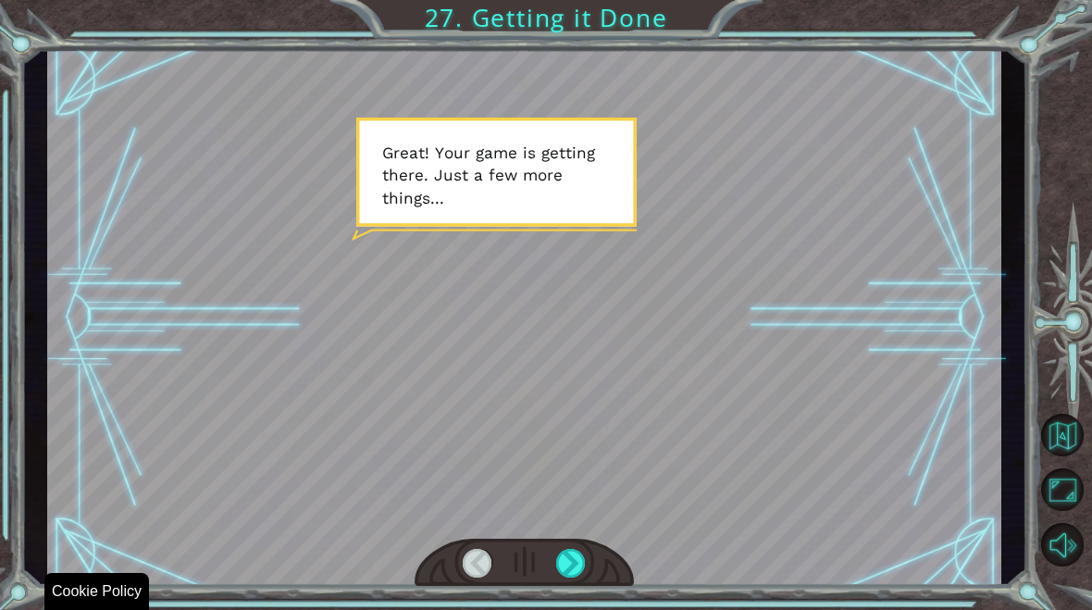
click at [612, 546] on div at bounding box center [523, 562] width 219 height 48
click at [566, 575] on div at bounding box center [571, 563] width 30 height 29
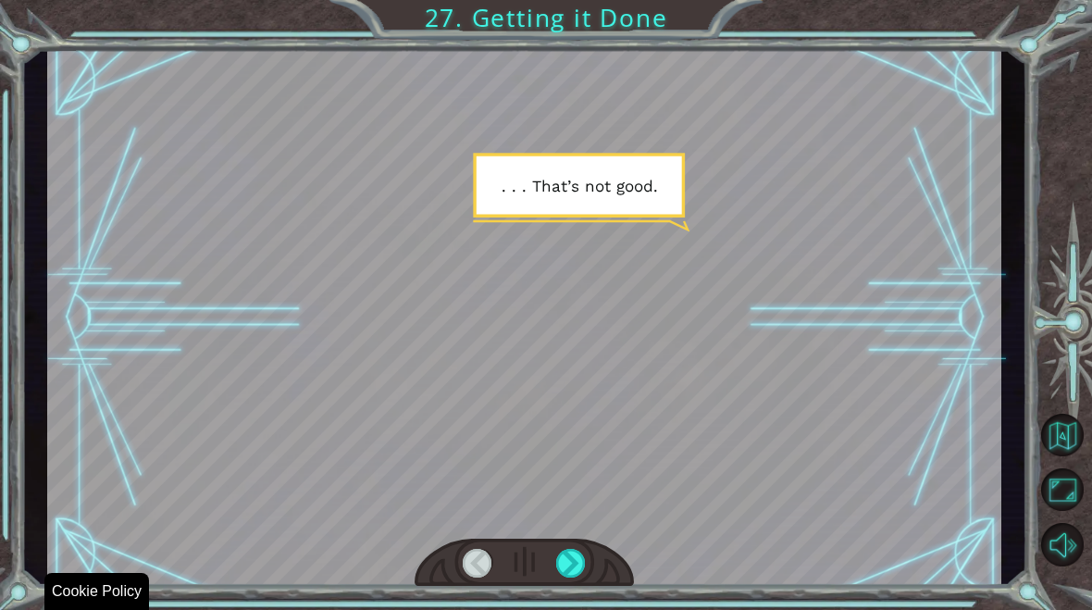
click at [571, 555] on div at bounding box center [571, 563] width 30 height 29
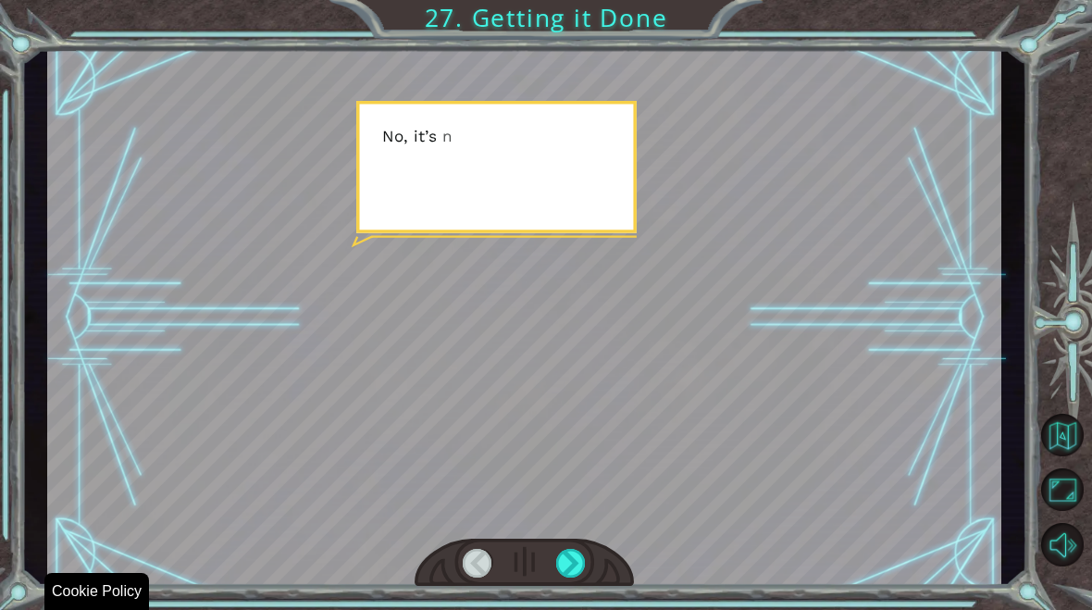
click at [577, 560] on div at bounding box center [571, 563] width 30 height 29
